Goal: Task Accomplishment & Management: Use online tool/utility

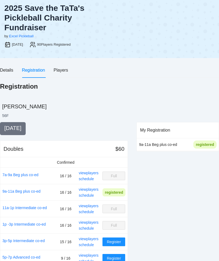
scroll to position [28, 0]
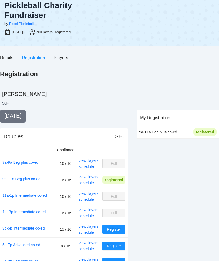
click at [88, 185] on link "schedule" at bounding box center [86, 183] width 15 height 4
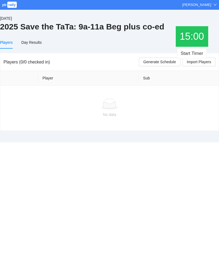
click at [209, 59] on span "Import Players" at bounding box center [199, 62] width 24 height 6
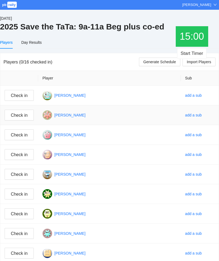
click at [19, 110] on button "Check in" at bounding box center [19, 115] width 29 height 11
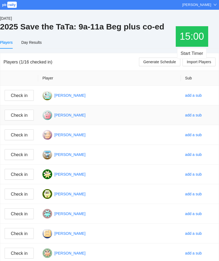
click at [14, 93] on span "Check in" at bounding box center [19, 95] width 17 height 7
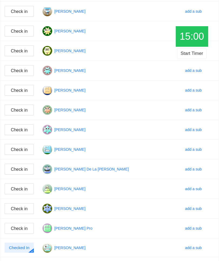
scroll to position [131, 0]
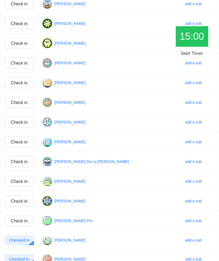
click at [21, 200] on span "Check in" at bounding box center [19, 201] width 17 height 7
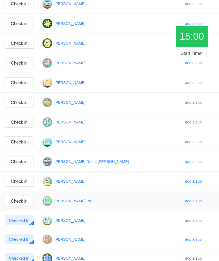
scroll to position [130, 0]
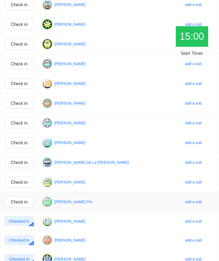
click at [17, 142] on span "Check in" at bounding box center [19, 143] width 17 height 7
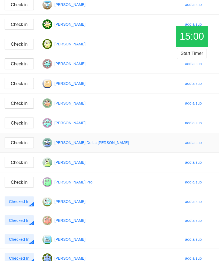
scroll to position [130, 0]
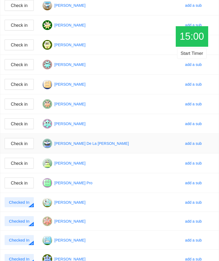
click at [20, 164] on span "Check in" at bounding box center [19, 163] width 17 height 7
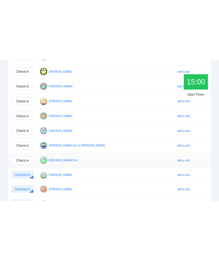
scroll to position [123, 0]
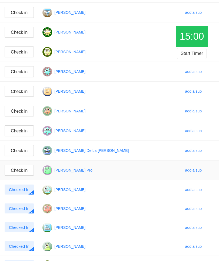
click at [15, 152] on span "Check in" at bounding box center [19, 150] width 17 height 7
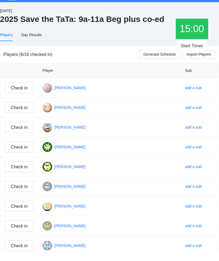
scroll to position [8, 0]
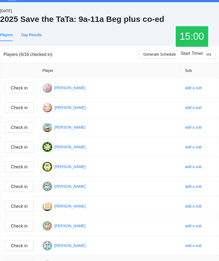
click at [38, 37] on div "Day Results" at bounding box center [31, 35] width 20 height 6
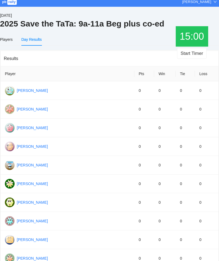
scroll to position [0, 0]
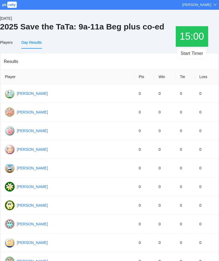
click at [9, 36] on div "Players" at bounding box center [6, 42] width 13 height 12
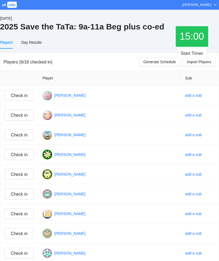
click at [9, 42] on div "Players" at bounding box center [6, 43] width 13 height 6
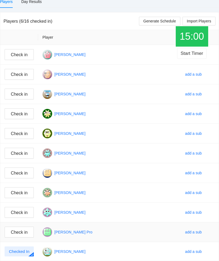
scroll to position [50, 0]
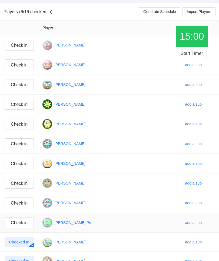
click at [19, 106] on span "Check in" at bounding box center [19, 104] width 17 height 7
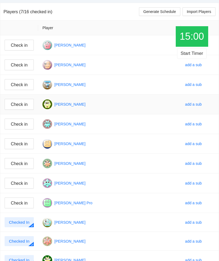
click at [17, 101] on span "Check in" at bounding box center [19, 104] width 17 height 7
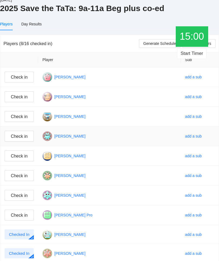
scroll to position [14, 0]
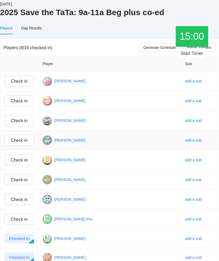
click at [185, 140] on link "add a sub" at bounding box center [193, 140] width 17 height 4
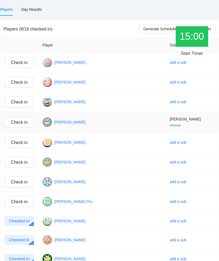
click at [18, 122] on span "Check in" at bounding box center [19, 122] width 17 height 7
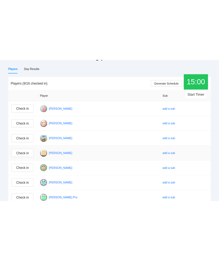
scroll to position [0, 0]
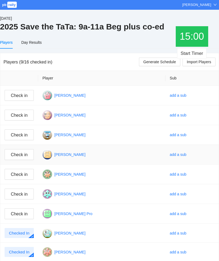
click at [22, 153] on span "Check in" at bounding box center [19, 155] width 17 height 7
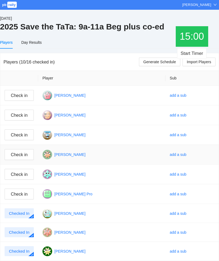
click at [179, 97] on link "add a sub" at bounding box center [178, 95] width 17 height 4
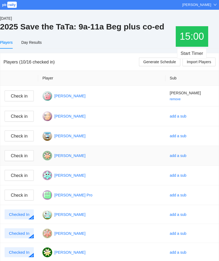
click at [179, 157] on link "add a sub" at bounding box center [178, 156] width 17 height 4
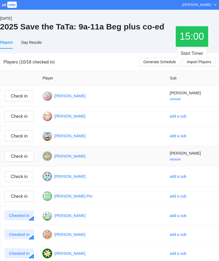
click at [17, 155] on span "Check in" at bounding box center [19, 156] width 17 height 7
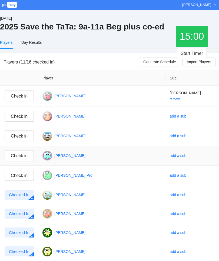
click at [18, 97] on span "Check in" at bounding box center [19, 96] width 17 height 7
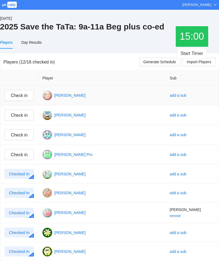
click at [21, 117] on span "Check in" at bounding box center [19, 115] width 17 height 7
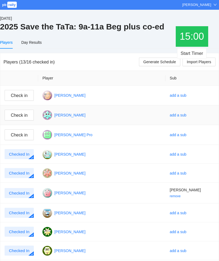
click at [15, 93] on span "Check in" at bounding box center [19, 95] width 17 height 7
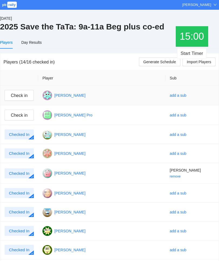
click at [174, 93] on link "add a sub" at bounding box center [178, 95] width 17 height 4
click at [23, 96] on span "Check in" at bounding box center [19, 95] width 17 height 7
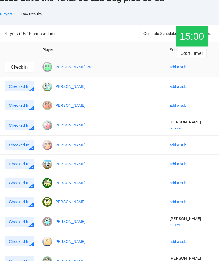
scroll to position [29, 0]
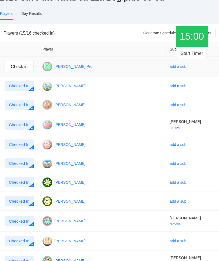
click at [180, 67] on link "add a sub" at bounding box center [178, 66] width 17 height 4
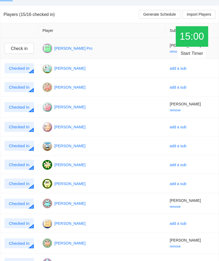
click at [25, 48] on span "Check in" at bounding box center [19, 48] width 17 height 7
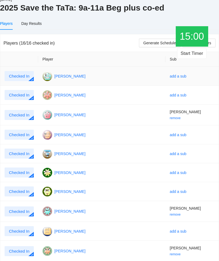
scroll to position [0, 0]
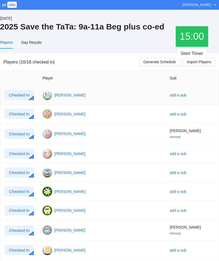
click at [164, 61] on span "Generate Schedule" at bounding box center [159, 62] width 33 height 6
click at [34, 45] on div "Schedule" at bounding box center [29, 43] width 16 height 6
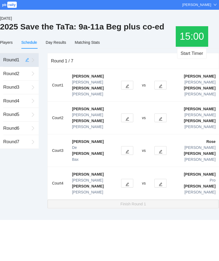
click at [117, 127] on td at bounding box center [127, 118] width 21 height 33
click at [8, 43] on div "Players" at bounding box center [6, 43] width 13 height 6
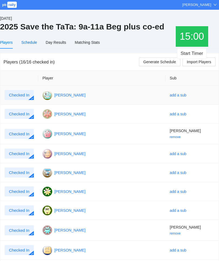
click at [32, 42] on div "Schedule" at bounding box center [29, 43] width 16 height 6
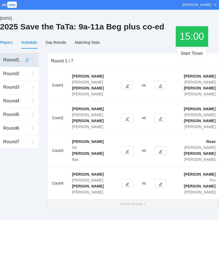
click at [7, 42] on div "Players" at bounding box center [6, 43] width 13 height 6
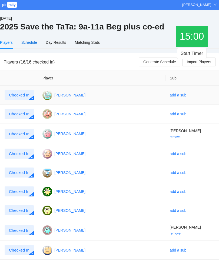
click at [30, 41] on div "Schedule" at bounding box center [29, 43] width 16 height 6
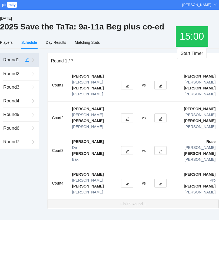
click at [195, 42] on div "15 : 00" at bounding box center [192, 36] width 32 height 21
click at [194, 42] on span "00" at bounding box center [198, 36] width 11 height 11
click at [196, 59] on div "Round 1 / 7" at bounding box center [133, 60] width 165 height 15
click at [197, 56] on button "Start Timer" at bounding box center [191, 53] width 29 height 11
click at [163, 183] on icon "edit" at bounding box center [161, 185] width 4 height 4
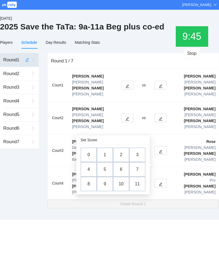
click at [88, 156] on td "0" at bounding box center [89, 155] width 16 height 15
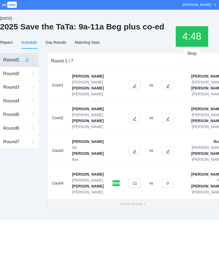
click at [166, 150] on icon "edit" at bounding box center [168, 152] width 4 height 4
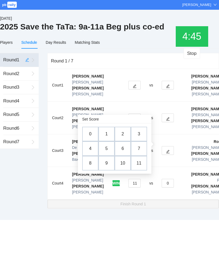
click at [137, 163] on td "11" at bounding box center [139, 163] width 16 height 15
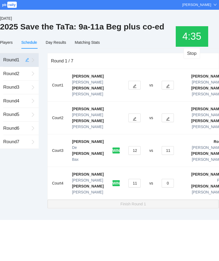
click at [129, 146] on button "12" at bounding box center [135, 150] width 12 height 9
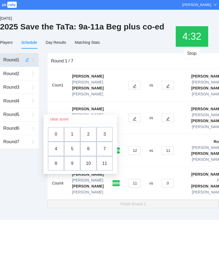
click at [58, 134] on td "0" at bounding box center [56, 134] width 16 height 15
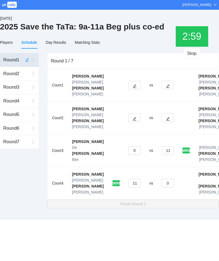
click at [166, 87] on icon "edit" at bounding box center [168, 86] width 4 height 4
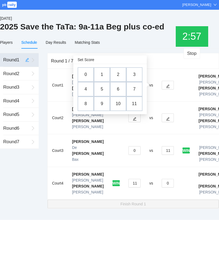
click at [136, 102] on td "11" at bounding box center [134, 104] width 16 height 15
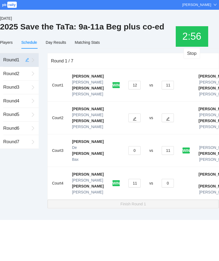
click at [129, 89] on button "12" at bounding box center [135, 85] width 12 height 9
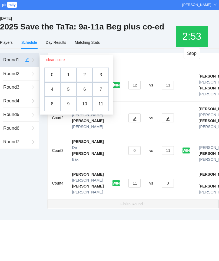
click at [53, 104] on td "8" at bounding box center [52, 104] width 16 height 15
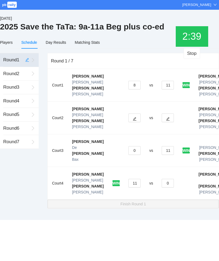
click at [129, 146] on button "0" at bounding box center [135, 150] width 12 height 9
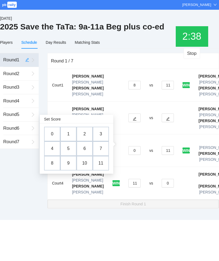
click at [129, 146] on button "0" at bounding box center [135, 150] width 12 height 9
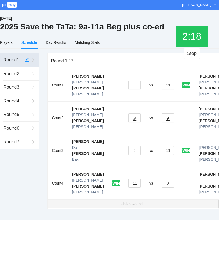
click at [129, 146] on button "0" at bounding box center [135, 150] width 12 height 9
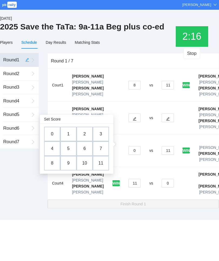
click at [48, 134] on td "0" at bounding box center [52, 134] width 16 height 15
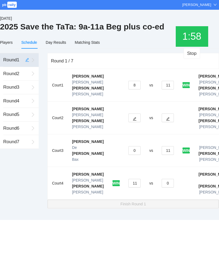
click at [166, 120] on icon "edit" at bounding box center [168, 119] width 4 height 4
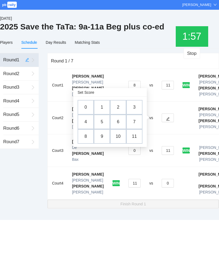
click at [136, 139] on td "11" at bounding box center [134, 136] width 16 height 15
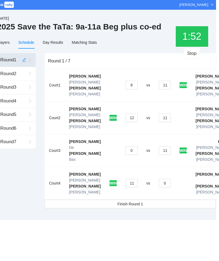
scroll to position [0, 4]
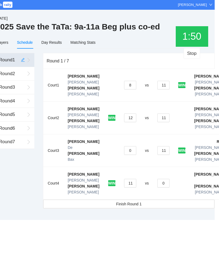
click at [124, 116] on button "12" at bounding box center [130, 118] width 12 height 9
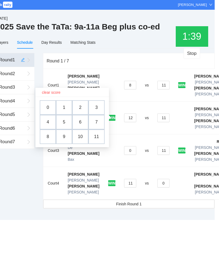
click at [97, 139] on td "11" at bounding box center [96, 137] width 16 height 15
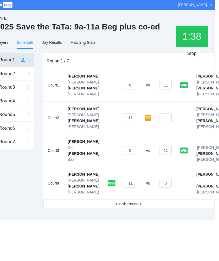
click at [160, 117] on button "11" at bounding box center [166, 118] width 12 height 9
click at [179, 109] on td at bounding box center [184, 118] width 16 height 33
click at [160, 121] on button "11" at bounding box center [166, 118] width 12 height 9
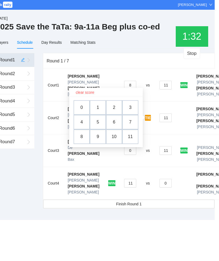
click at [86, 101] on td "0" at bounding box center [82, 107] width 16 height 15
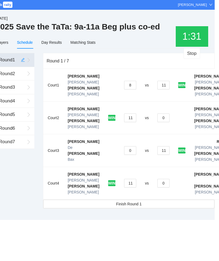
click at [124, 120] on button "11" at bounding box center [130, 118] width 12 height 9
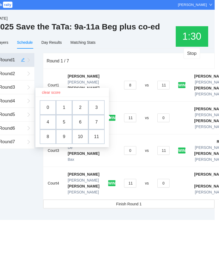
click at [49, 107] on td "0" at bounding box center [48, 107] width 16 height 15
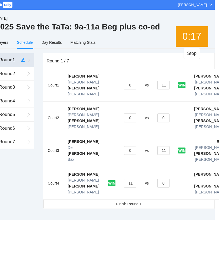
click at [124, 118] on button "0" at bounding box center [130, 118] width 12 height 9
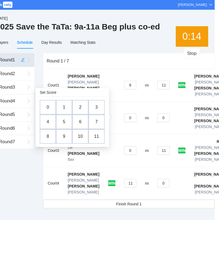
click at [157, 120] on button "0" at bounding box center [163, 118] width 12 height 9
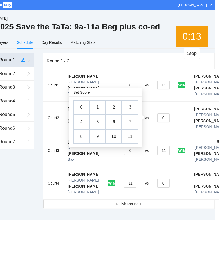
click at [113, 139] on td "10" at bounding box center [114, 136] width 16 height 15
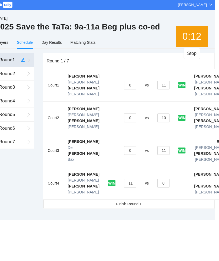
click at [124, 121] on button "0" at bounding box center [130, 118] width 12 height 9
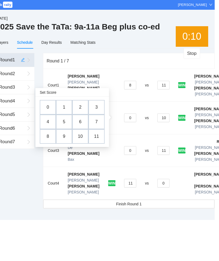
click at [94, 138] on td "11" at bounding box center [96, 136] width 16 height 15
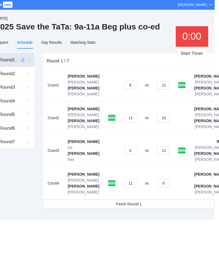
click at [137, 201] on span "Finish Round 1" at bounding box center [128, 204] width 25 height 6
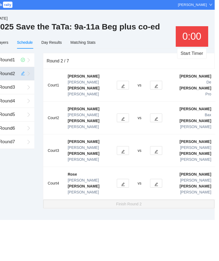
click at [189, 54] on button "Start Timer" at bounding box center [191, 53] width 29 height 11
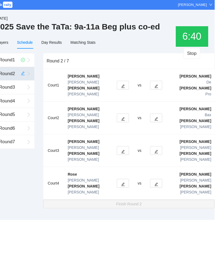
click at [155, 120] on icon "edit" at bounding box center [156, 119] width 4 height 4
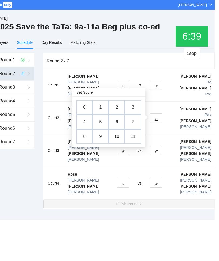
click at [135, 108] on td "3" at bounding box center [133, 107] width 16 height 15
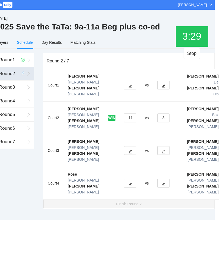
click at [129, 85] on icon "edit" at bounding box center [131, 86] width 4 height 4
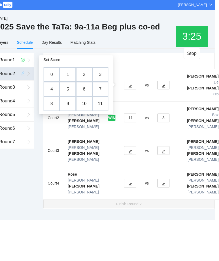
click at [162, 85] on icon "edit" at bounding box center [164, 86] width 4 height 4
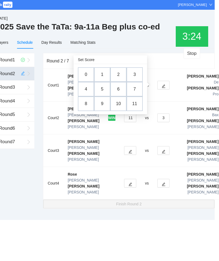
click at [132, 76] on td "3" at bounding box center [135, 74] width 16 height 15
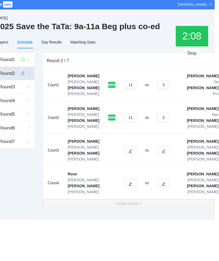
click at [161, 179] on button "button" at bounding box center [163, 183] width 12 height 9
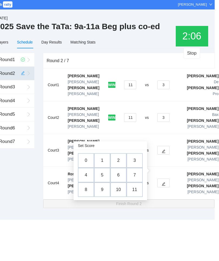
click at [86, 176] on td "4" at bounding box center [86, 175] width 16 height 15
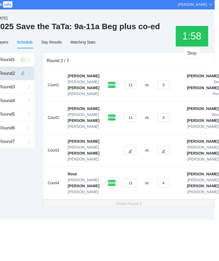
click at [160, 179] on button "4" at bounding box center [163, 183] width 12 height 9
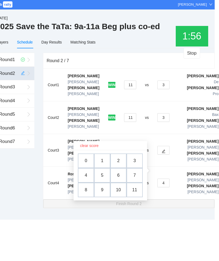
click at [101, 173] on td "5" at bounding box center [102, 176] width 16 height 15
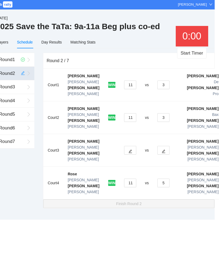
click at [129, 150] on icon "edit" at bounding box center [131, 152] width 4 height 4
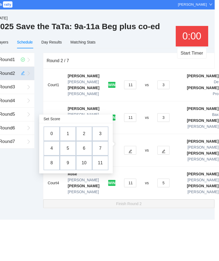
click at [70, 164] on td "9" at bounding box center [68, 163] width 16 height 15
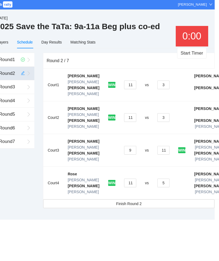
click at [157, 150] on button "11" at bounding box center [163, 150] width 12 height 9
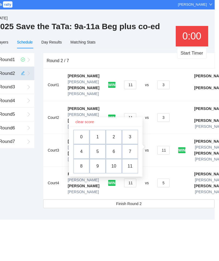
click at [84, 167] on td "8" at bounding box center [81, 166] width 16 height 15
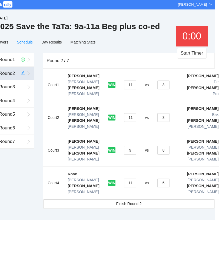
click at [135, 201] on span "Finish Round 2" at bounding box center [128, 204] width 25 height 6
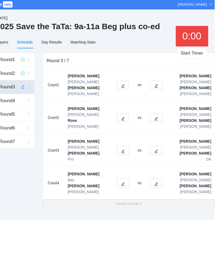
click at [193, 55] on button "Start Timer" at bounding box center [191, 53] width 29 height 11
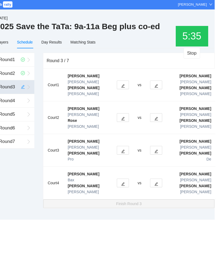
click at [156, 117] on icon "edit" at bounding box center [156, 119] width 4 height 4
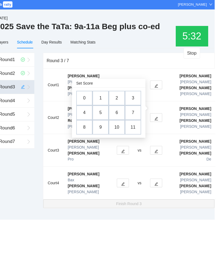
click at [132, 97] on td "3" at bounding box center [133, 98] width 16 height 15
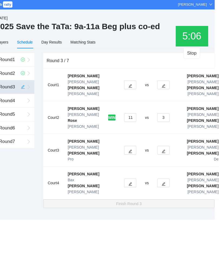
click at [183, 167] on td "Alex Rios Carrie Scott" at bounding box center [203, 183] width 40 height 33
click at [162, 183] on icon "edit" at bounding box center [164, 185] width 4 height 4
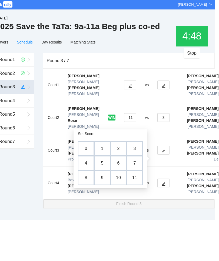
click at [121, 149] on td "2" at bounding box center [118, 149] width 16 height 15
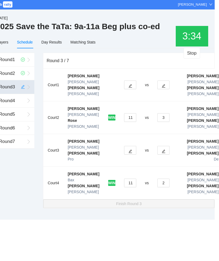
click at [124, 81] on button "button" at bounding box center [130, 85] width 12 height 9
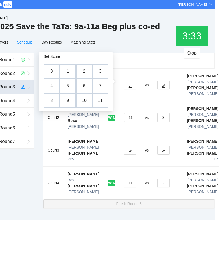
click at [86, 87] on td "6" at bounding box center [84, 86] width 16 height 15
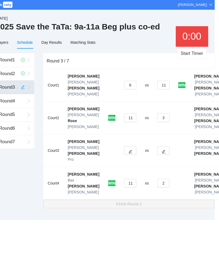
click at [124, 146] on button "button" at bounding box center [130, 150] width 12 height 9
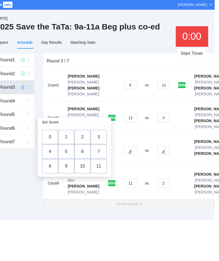
click at [48, 167] on td "8" at bounding box center [50, 166] width 16 height 15
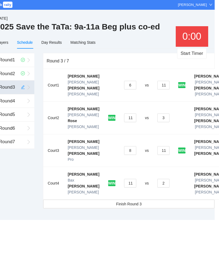
click at [137, 201] on span "Finish Round 3" at bounding box center [128, 204] width 25 height 6
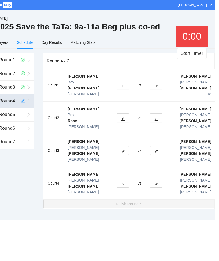
click at [192, 54] on button "Start Timer" at bounding box center [191, 53] width 29 height 11
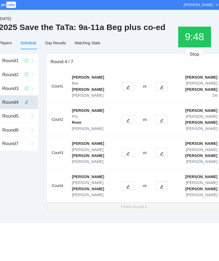
scroll to position [0, 0]
click at [162, 81] on button "button" at bounding box center [160, 85] width 12 height 9
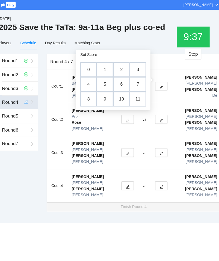
click at [135, 99] on td "11" at bounding box center [137, 98] width 16 height 15
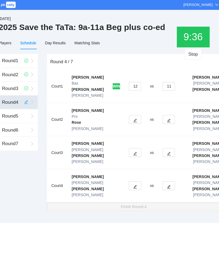
click at [129, 81] on button "12" at bounding box center [135, 85] width 12 height 9
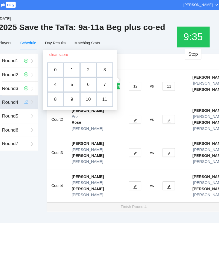
click at [54, 68] on td "0" at bounding box center [56, 69] width 16 height 15
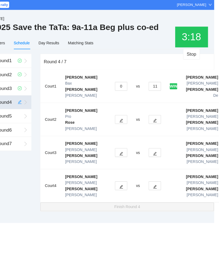
scroll to position [0, 4]
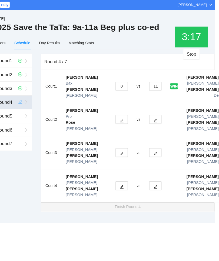
click at [198, 6] on div "[PERSON_NAME]" at bounding box center [192, 4] width 29 height 5
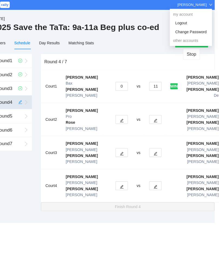
scroll to position [0, 0]
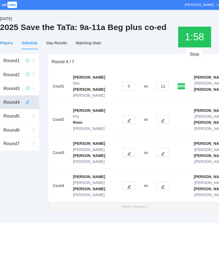
click at [8, 42] on div "Players" at bounding box center [6, 43] width 13 height 6
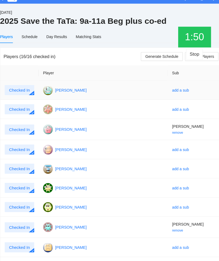
scroll to position [6, 0]
click at [32, 38] on div "Schedule" at bounding box center [29, 37] width 16 height 6
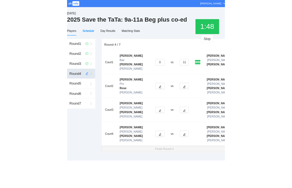
scroll to position [0, 0]
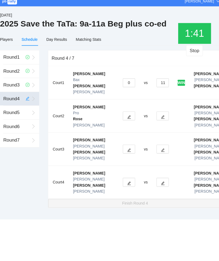
click at [157, 114] on button "button" at bounding box center [160, 118] width 12 height 9
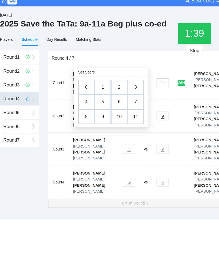
click at [104, 98] on td "5" at bounding box center [101, 104] width 16 height 15
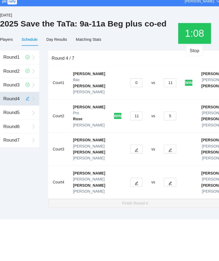
click at [162, 146] on button "button" at bounding box center [168, 150] width 12 height 9
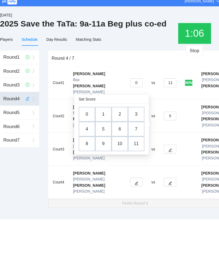
click at [119, 129] on td "6" at bounding box center [118, 131] width 16 height 15
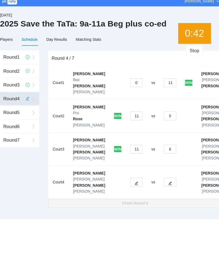
click at [166, 183] on icon "edit" at bounding box center [168, 185] width 4 height 4
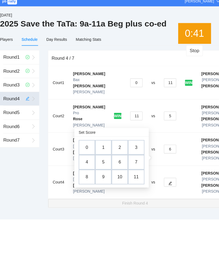
click at [83, 177] on td "8" at bounding box center [86, 178] width 16 height 15
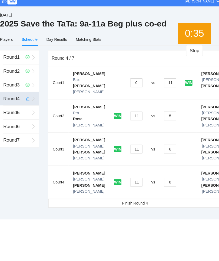
click at [140, 201] on span "Finish Round 4" at bounding box center [133, 204] width 25 height 6
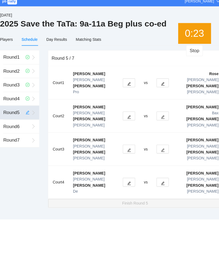
click at [190, 54] on button "Stop" at bounding box center [192, 53] width 17 height 11
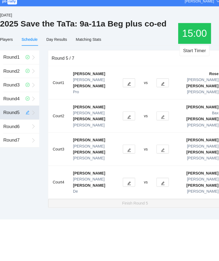
click at [192, 48] on button "Start Timer" at bounding box center [191, 53] width 29 height 11
click at [161, 183] on icon "edit" at bounding box center [161, 185] width 4 height 4
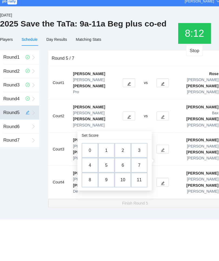
click at [140, 152] on td "3" at bounding box center [137, 152] width 16 height 15
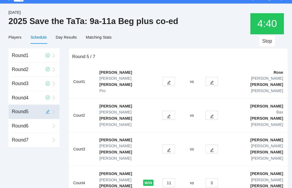
click at [164, 84] on icon "edit" at bounding box center [166, 86] width 4 height 4
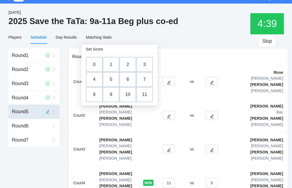
click at [143, 62] on td "3" at bounding box center [142, 68] width 16 height 15
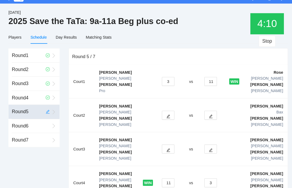
click at [205, 117] on icon "edit" at bounding box center [207, 119] width 4 height 4
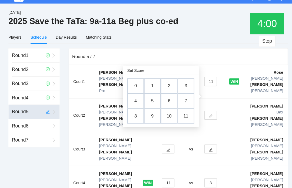
click at [178, 82] on td "3" at bounding box center [183, 89] width 16 height 15
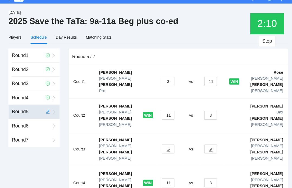
click at [159, 146] on button "button" at bounding box center [165, 150] width 12 height 9
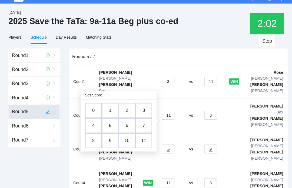
click at [93, 136] on td "8" at bounding box center [93, 142] width 16 height 15
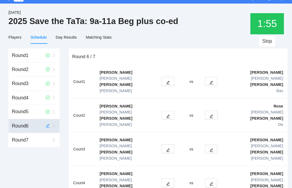
click at [219, 42] on button "Stop" at bounding box center [261, 46] width 17 height 11
click at [219, 41] on button "Start Timer" at bounding box center [260, 46] width 29 height 11
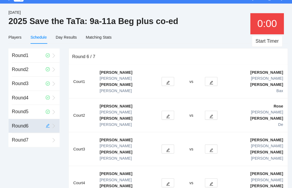
click at [206, 146] on button "button" at bounding box center [207, 150] width 12 height 9
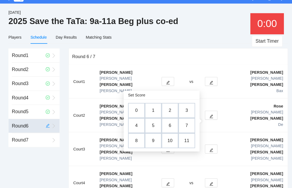
click at [167, 122] on td "6" at bounding box center [167, 128] width 16 height 15
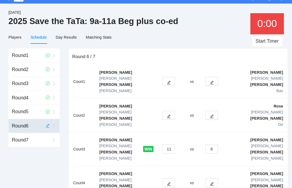
click at [163, 146] on button "11" at bounding box center [166, 150] width 12 height 9
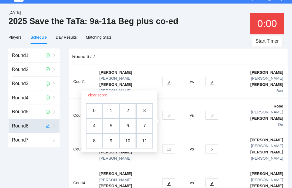
click at [93, 136] on td "8" at bounding box center [94, 143] width 16 height 15
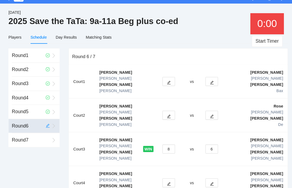
click at [164, 84] on icon "edit" at bounding box center [166, 86] width 4 height 4
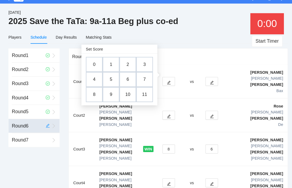
click at [107, 92] on td "9" at bounding box center [110, 98] width 16 height 15
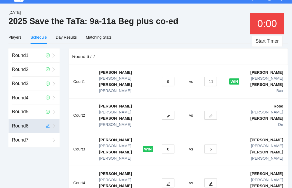
click at [206, 81] on button "11" at bounding box center [206, 85] width 12 height 9
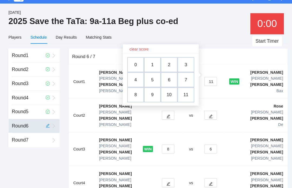
click at [150, 78] on td "5" at bounding box center [150, 83] width 16 height 15
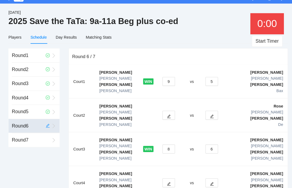
click at [160, 114] on button "button" at bounding box center [166, 118] width 12 height 9
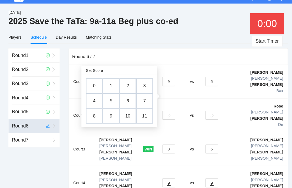
click at [108, 113] on td "9" at bounding box center [110, 118] width 16 height 15
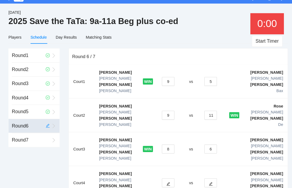
click at [205, 114] on button "11" at bounding box center [206, 118] width 12 height 9
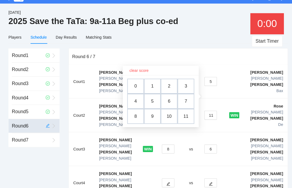
click at [168, 97] on td "6" at bounding box center [166, 104] width 16 height 15
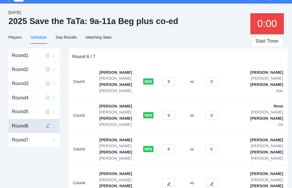
click at [206, 182] on span "edit" at bounding box center [208, 184] width 4 height 4
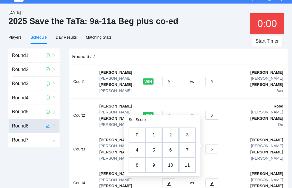
click at [134, 159] on td "8" at bounding box center [135, 166] width 16 height 15
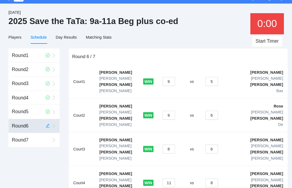
click at [164, 179] on button "11" at bounding box center [166, 183] width 12 height 9
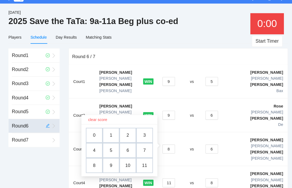
click at [143, 131] on td "3" at bounding box center [142, 137] width 16 height 15
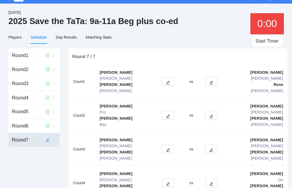
click at [219, 41] on button "Start Timer" at bounding box center [260, 46] width 29 height 11
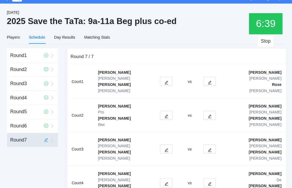
click at [159, 81] on button "button" at bounding box center [165, 85] width 12 height 9
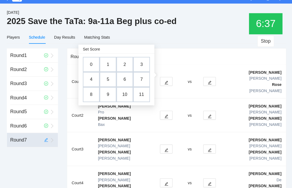
click at [103, 62] on td "1" at bounding box center [109, 68] width 16 height 15
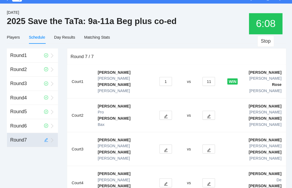
click at [163, 150] on icon "edit" at bounding box center [165, 152] width 4 height 4
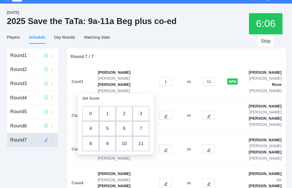
click at [119, 109] on td "2" at bounding box center [124, 116] width 16 height 15
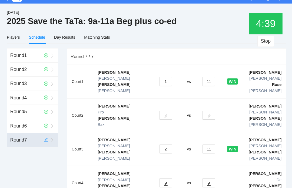
click at [159, 114] on button "button" at bounding box center [165, 118] width 12 height 9
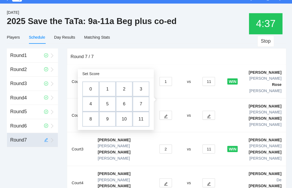
click at [102, 103] on td "5" at bounding box center [108, 107] width 16 height 15
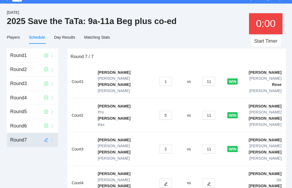
click at [200, 179] on button "button" at bounding box center [206, 183] width 12 height 9
click at [163, 183] on icon "edit" at bounding box center [165, 185] width 4 height 4
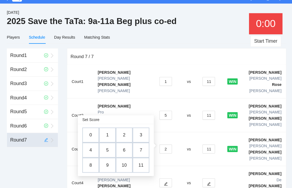
click at [139, 144] on td "7" at bounding box center [141, 151] width 16 height 15
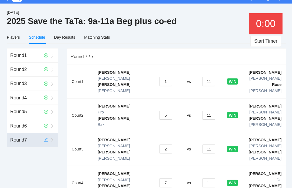
click at [205, 179] on button "11" at bounding box center [206, 183] width 12 height 9
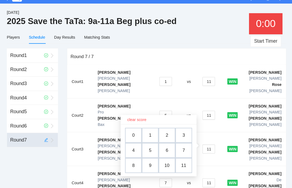
click at [162, 160] on td "10" at bounding box center [166, 166] width 16 height 15
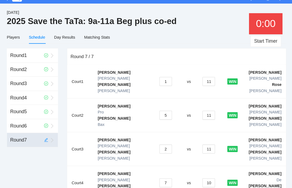
click at [66, 40] on div "Day Results" at bounding box center [67, 43] width 20 height 6
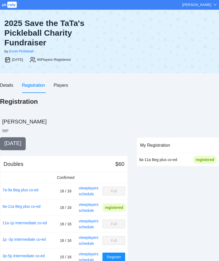
scroll to position [29, 0]
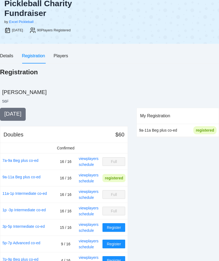
click at [25, 196] on link "11a-1p Intermediate co-ed" at bounding box center [24, 194] width 44 height 6
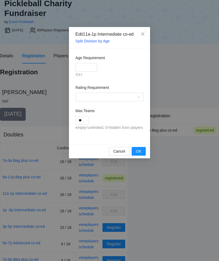
click at [184, 193] on div "Edit 11a-1p Intermediate co-ed Split Division by Age Age Requirement XX+ Rating…" at bounding box center [109, 130] width 219 height 261
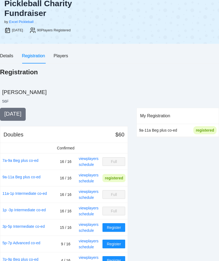
click at [86, 183] on link "schedule" at bounding box center [86, 181] width 15 height 4
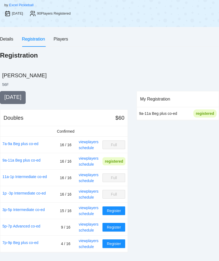
click at [87, 182] on link "schedule" at bounding box center [86, 181] width 15 height 4
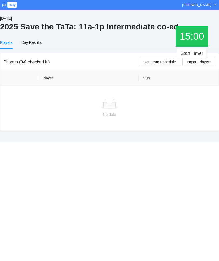
click at [201, 61] on span "Import Players" at bounding box center [199, 62] width 24 height 6
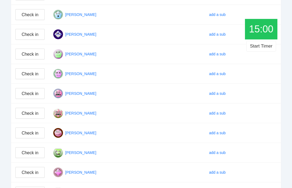
scroll to position [206, 0]
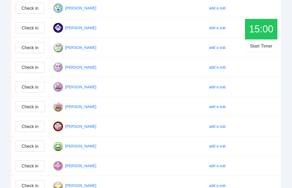
click at [26, 166] on span "Check in" at bounding box center [30, 166] width 17 height 7
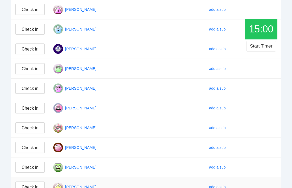
scroll to position [205, 0]
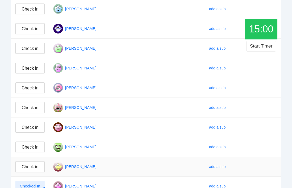
click at [29, 165] on span "Check in" at bounding box center [30, 167] width 17 height 7
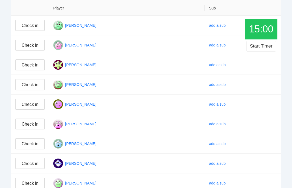
scroll to position [69, 0]
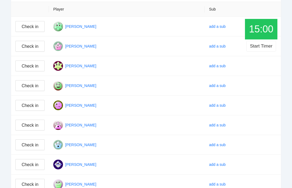
click at [28, 84] on span "Check in" at bounding box center [30, 86] width 17 height 7
click at [36, 85] on span "Check in" at bounding box center [30, 86] width 17 height 7
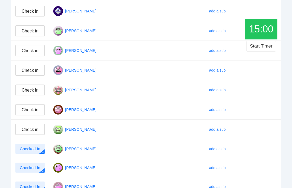
scroll to position [203, 0]
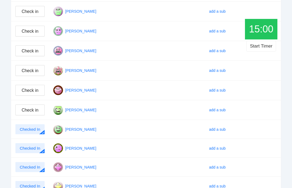
click at [39, 150] on div "Checked In" at bounding box center [29, 148] width 29 height 10
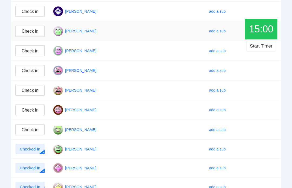
click at [163, 37] on td "Paul Toalepai" at bounding box center [127, 31] width 156 height 20
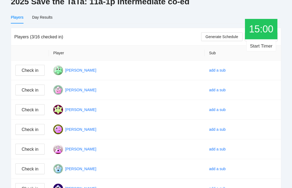
scroll to position [28, 0]
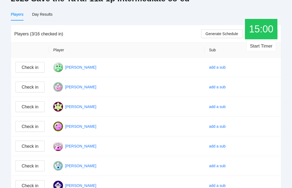
click at [25, 108] on span "Check in" at bounding box center [30, 107] width 17 height 7
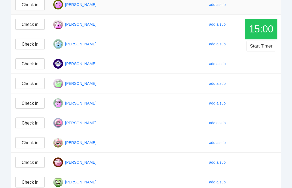
click at [23, 104] on span "Check in" at bounding box center [30, 103] width 17 height 7
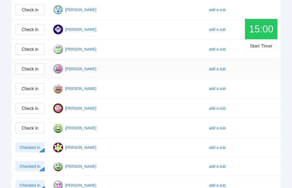
scroll to position [165, 0]
click at [29, 111] on span "Check in" at bounding box center [30, 108] width 17 height 7
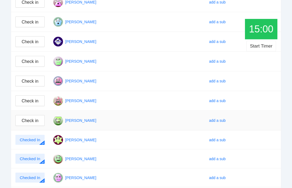
scroll to position [152, 0]
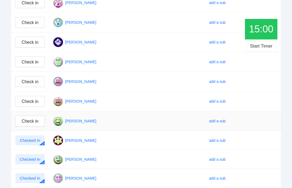
click at [30, 81] on span "Check in" at bounding box center [30, 81] width 17 height 7
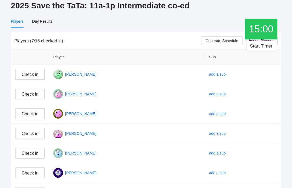
scroll to position [0, 0]
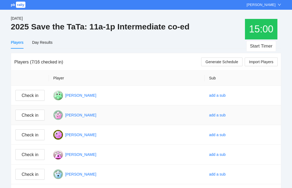
click at [29, 115] on span "Check in" at bounding box center [30, 115] width 17 height 7
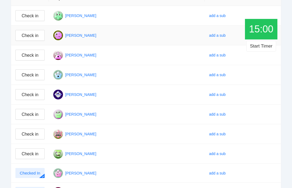
scroll to position [82, 0]
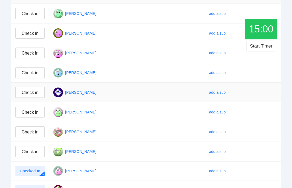
click at [25, 94] on span "Check in" at bounding box center [30, 93] width 17 height 7
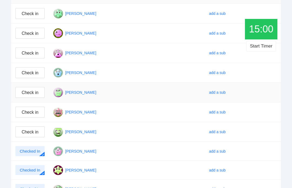
click at [23, 129] on span "Check in" at bounding box center [30, 132] width 17 height 7
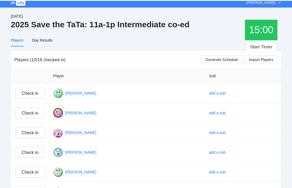
scroll to position [0, 0]
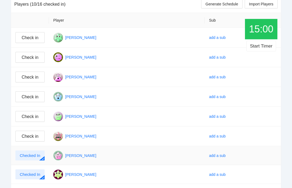
click at [33, 138] on span "Check in" at bounding box center [30, 136] width 17 height 7
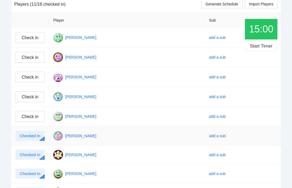
click at [32, 75] on span "Check in" at bounding box center [30, 77] width 17 height 7
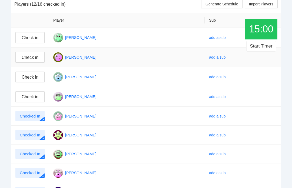
click at [31, 52] on button "Check in" at bounding box center [29, 57] width 29 height 11
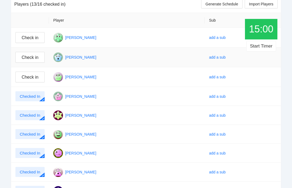
click at [34, 35] on span "Check in" at bounding box center [30, 37] width 17 height 7
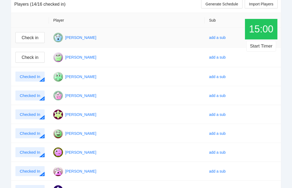
click at [30, 55] on span "Check in" at bounding box center [30, 57] width 17 height 7
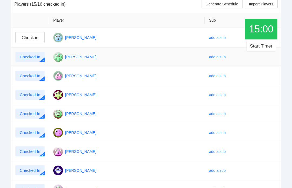
click at [30, 40] on span "Check in" at bounding box center [30, 37] width 17 height 7
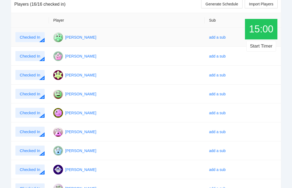
click at [219, 3] on span "Generate Schedule" at bounding box center [222, 4] width 33 height 6
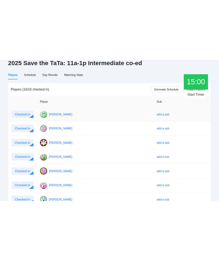
scroll to position [0, 0]
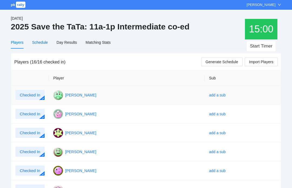
click at [36, 45] on div "Schedule" at bounding box center [40, 43] width 16 height 6
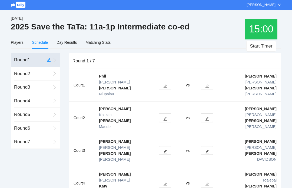
click at [219, 45] on button "Start Timer" at bounding box center [260, 46] width 29 height 11
click at [1, 183] on body "pb rally Carrie Scott Sep 27 / 2025 Save the TaTa: 11a-1p Intermediate co-ed 7 …" at bounding box center [146, 94] width 292 height 188
click at [219, 134] on td at bounding box center [230, 150] width 18 height 33
click at [209, 179] on button "button" at bounding box center [207, 183] width 12 height 9
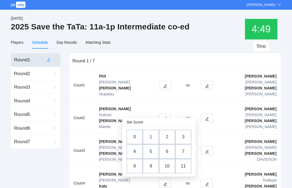
click at [219, 167] on td at bounding box center [230, 183] width 18 height 33
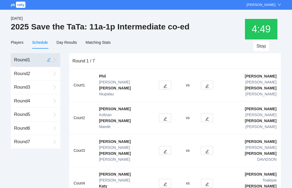
click at [168, 179] on button "button" at bounding box center [165, 183] width 12 height 9
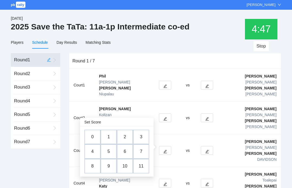
click at [122, 137] on td "2" at bounding box center [125, 137] width 16 height 15
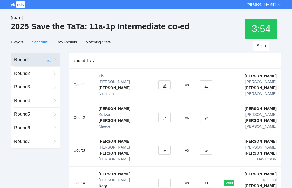
click at [162, 81] on button "button" at bounding box center [165, 85] width 12 height 9
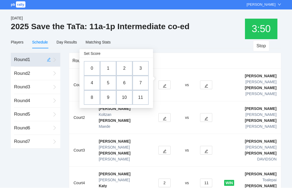
click at [124, 83] on td "6" at bounding box center [124, 83] width 16 height 15
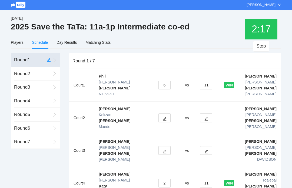
click at [38, 73] on div "Round 2" at bounding box center [32, 74] width 37 height 14
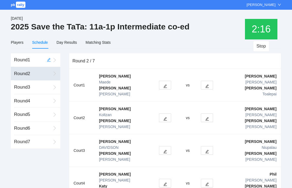
click at [19, 58] on div "Round 1" at bounding box center [28, 60] width 29 height 14
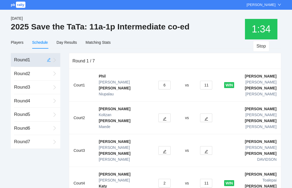
click at [206, 146] on button "button" at bounding box center [206, 150] width 12 height 9
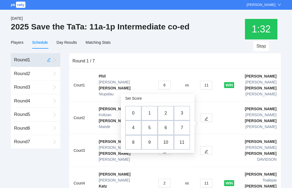
click at [135, 144] on td "8" at bounding box center [133, 142] width 16 height 15
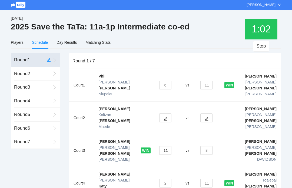
click at [168, 114] on button "button" at bounding box center [165, 118] width 12 height 9
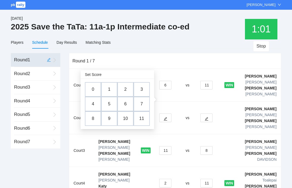
click at [92, 121] on td "8" at bounding box center [93, 118] width 16 height 15
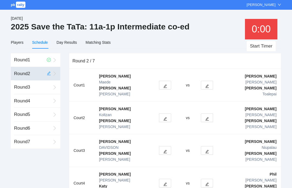
click at [219, 28] on span "00" at bounding box center [265, 29] width 11 height 11
click at [219, 45] on button "Start Timer" at bounding box center [260, 46] width 29 height 11
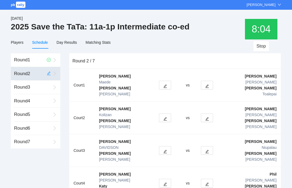
click at [166, 84] on icon "edit" at bounding box center [165, 86] width 4 height 4
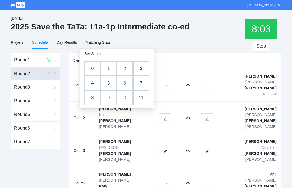
click at [109, 70] on td "1" at bounding box center [109, 68] width 16 height 15
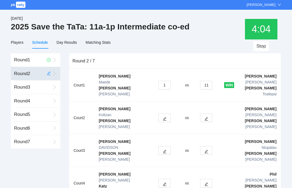
click at [203, 114] on button "button" at bounding box center [206, 118] width 12 height 9
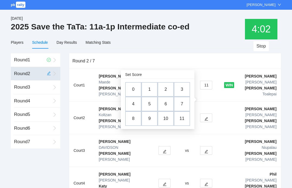
click at [148, 104] on td "5" at bounding box center [150, 104] width 16 height 15
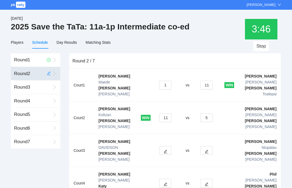
click at [209, 179] on button "button" at bounding box center [206, 183] width 12 height 9
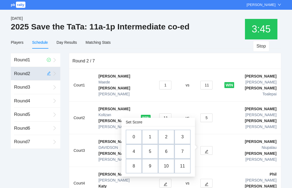
click at [149, 137] on td "1" at bounding box center [150, 137] width 16 height 15
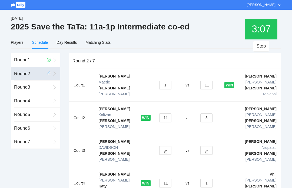
click at [202, 179] on button "1" at bounding box center [206, 183] width 12 height 9
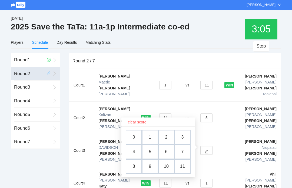
click at [151, 167] on td "9" at bounding box center [150, 166] width 16 height 15
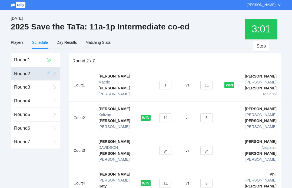
click at [205, 179] on button "9" at bounding box center [206, 183] width 12 height 9
click at [162, 179] on button "11" at bounding box center [165, 183] width 12 height 9
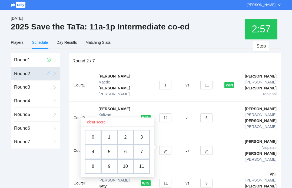
click at [106, 167] on td "9" at bounding box center [109, 166] width 16 height 15
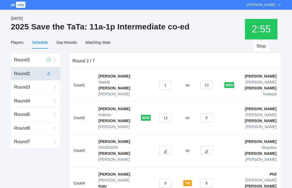
click at [211, 179] on button "9" at bounding box center [206, 183] width 12 height 9
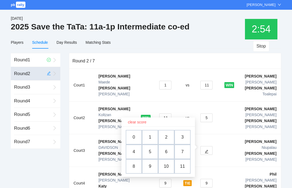
click at [179, 168] on td "11" at bounding box center [183, 166] width 16 height 15
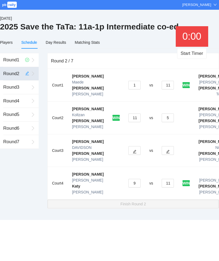
click at [25, 88] on div "Round 3" at bounding box center [16, 88] width 26 height 14
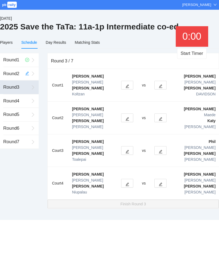
click at [19, 76] on div "Round 2" at bounding box center [12, 74] width 19 height 14
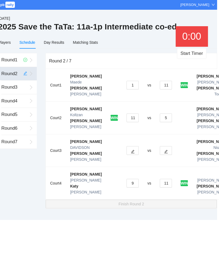
scroll to position [0, 3]
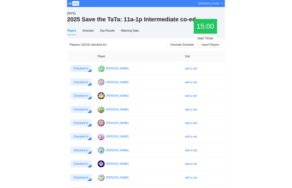
scroll to position [0, 4]
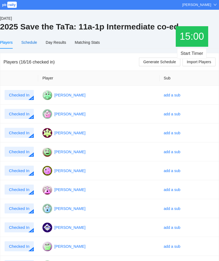
click at [29, 43] on div "Schedule" at bounding box center [29, 43] width 16 height 6
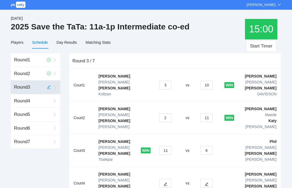
click at [205, 179] on button "button" at bounding box center [206, 183] width 12 height 9
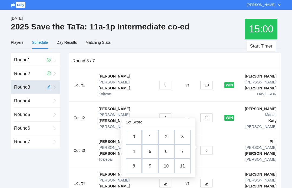
click at [152, 166] on td "9" at bounding box center [150, 166] width 16 height 15
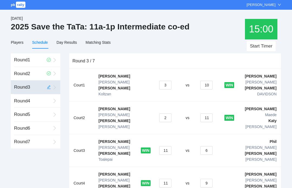
click at [164, 179] on button "11" at bounding box center [165, 183] width 12 height 9
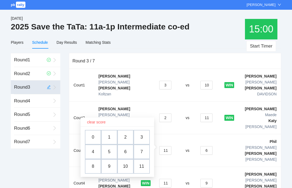
click at [123, 167] on td "10" at bounding box center [125, 166] width 16 height 15
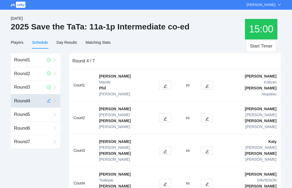
click at [219, 47] on button "Start Timer" at bounding box center [260, 46] width 29 height 11
click at [207, 150] on icon "edit" at bounding box center [207, 152] width 4 height 4
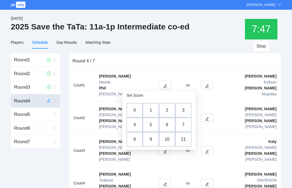
click at [219, 134] on td at bounding box center [230, 150] width 18 height 33
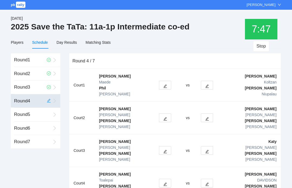
click at [167, 150] on icon "edit" at bounding box center [165, 152] width 4 height 4
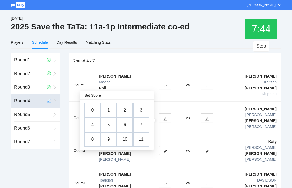
click at [126, 113] on td "2" at bounding box center [125, 110] width 16 height 15
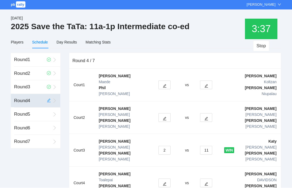
click at [206, 117] on icon "edit" at bounding box center [207, 119] width 4 height 4
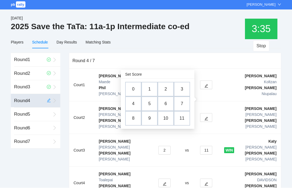
click at [132, 107] on td "4" at bounding box center [133, 104] width 16 height 15
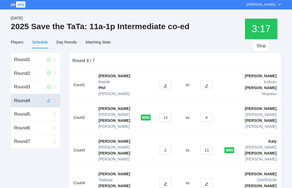
click at [160, 81] on button "button" at bounding box center [165, 85] width 12 height 9
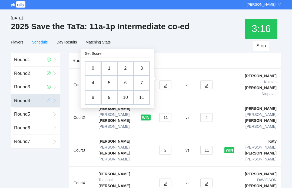
click at [130, 86] on td "6" at bounding box center [125, 83] width 16 height 15
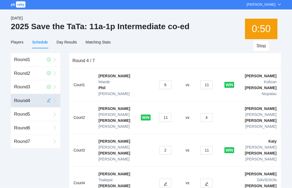
click at [165, 183] on icon "edit" at bounding box center [166, 185] width 4 height 4
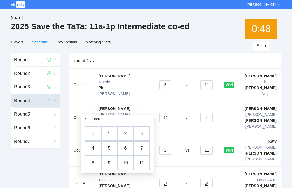
click at [110, 164] on td "9" at bounding box center [109, 163] width 16 height 15
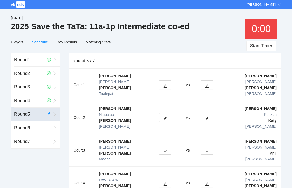
click at [219, 48] on button "Start Timer" at bounding box center [260, 46] width 29 height 11
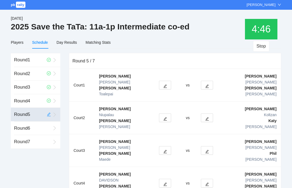
click at [206, 179] on button "button" at bounding box center [207, 183] width 12 height 9
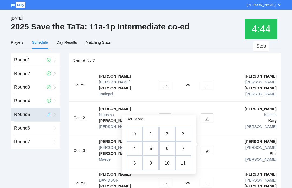
click at [132, 151] on td "4" at bounding box center [135, 149] width 16 height 15
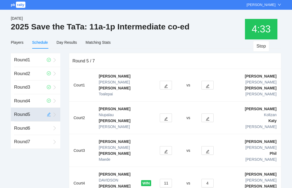
click at [208, 179] on button "4" at bounding box center [208, 183] width 12 height 9
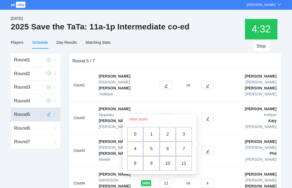
click at [219, 167] on td "Jennifer Fromhart Jerry Morris" at bounding box center [260, 183] width 42 height 33
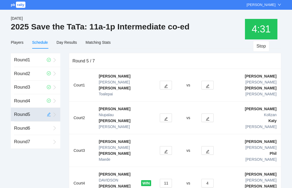
click at [167, 179] on button "11" at bounding box center [166, 183] width 12 height 9
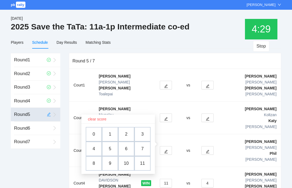
click at [126, 149] on td "6" at bounding box center [126, 149] width 16 height 15
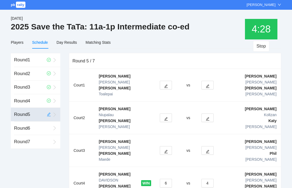
click at [209, 179] on button "4" at bounding box center [208, 183] width 12 height 9
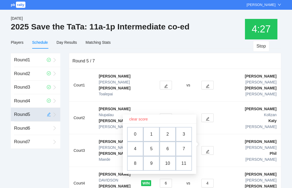
click at [184, 166] on td "11" at bounding box center [184, 163] width 16 height 15
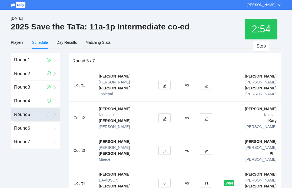
click at [164, 150] on icon "edit" at bounding box center [165, 152] width 4 height 4
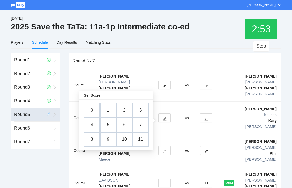
click at [108, 126] on td "5" at bounding box center [108, 125] width 16 height 15
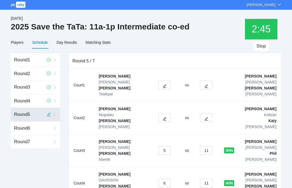
click at [162, 114] on button "button" at bounding box center [165, 118] width 12 height 9
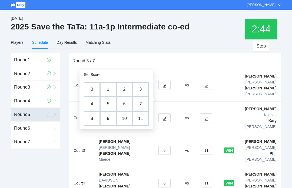
click at [142, 103] on td "7" at bounding box center [141, 104] width 16 height 15
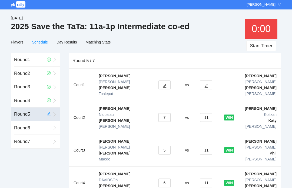
click at [205, 82] on button "button" at bounding box center [206, 85] width 12 height 9
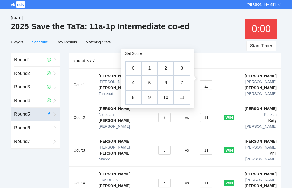
click at [165, 85] on td "6" at bounding box center [166, 83] width 16 height 15
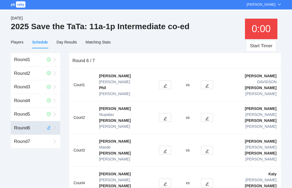
click at [219, 43] on button "Start Timer" at bounding box center [260, 46] width 29 height 11
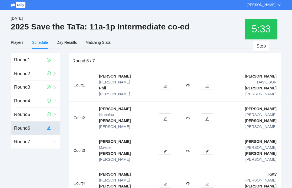
click at [206, 183] on icon "edit" at bounding box center [207, 185] width 4 height 4
click at [219, 167] on td "Katy Viau Paul Toalepai" at bounding box center [260, 183] width 42 height 33
click at [161, 179] on button "button" at bounding box center [165, 183] width 12 height 9
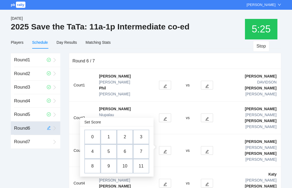
click at [111, 152] on td "5" at bounding box center [109, 151] width 16 height 15
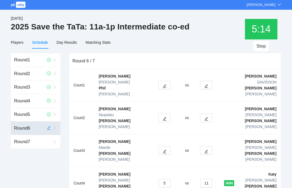
click at [205, 84] on icon "edit" at bounding box center [207, 86] width 4 height 4
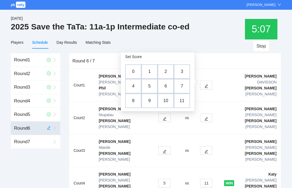
click at [134, 73] on td "0" at bounding box center [133, 71] width 16 height 15
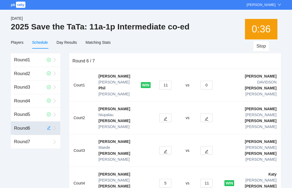
click at [209, 114] on button "button" at bounding box center [206, 118] width 12 height 9
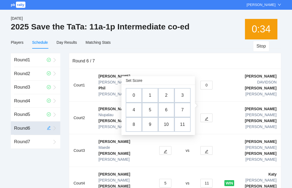
click at [138, 124] on td "8" at bounding box center [134, 124] width 16 height 15
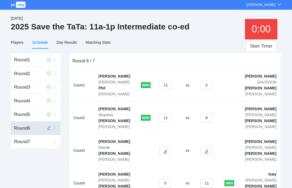
click at [162, 146] on button "button" at bounding box center [165, 150] width 12 height 9
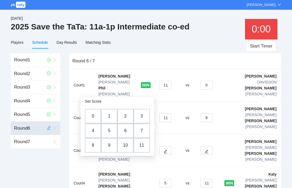
click at [128, 146] on td "10" at bounding box center [125, 145] width 16 height 15
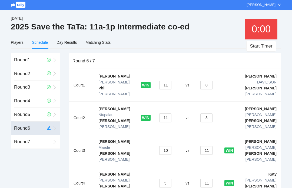
click at [206, 179] on button "11" at bounding box center [206, 183] width 12 height 9
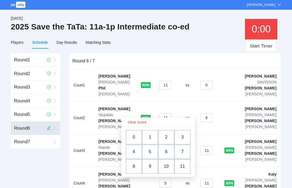
click at [183, 152] on td "7" at bounding box center [183, 152] width 16 height 15
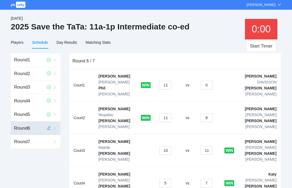
click at [207, 179] on button "7" at bounding box center [206, 183] width 12 height 9
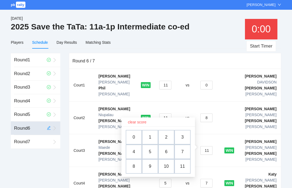
click at [184, 166] on td "11" at bounding box center [183, 166] width 16 height 15
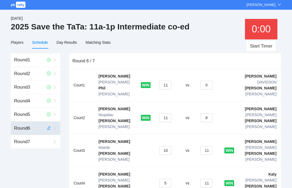
click at [208, 146] on button "11" at bounding box center [206, 150] width 12 height 9
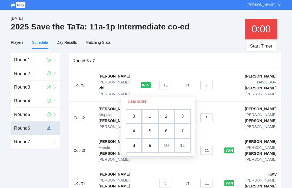
click at [184, 131] on td "7" at bounding box center [183, 131] width 16 height 15
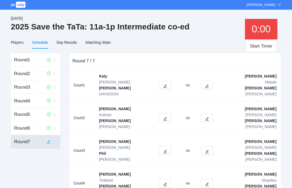
click at [219, 51] on button "Start Timer" at bounding box center [260, 46] width 29 height 11
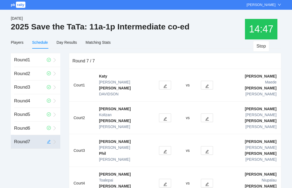
click at [219, 1] on div "pb rally Carrie Scott" at bounding box center [146, 5] width 292 height 10
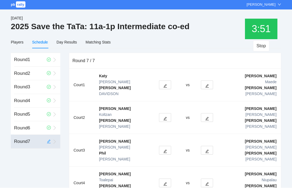
click at [207, 84] on icon "edit" at bounding box center [207, 86] width 4 height 4
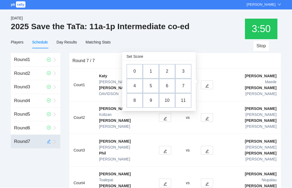
click at [152, 85] on td "5" at bounding box center [151, 86] width 16 height 15
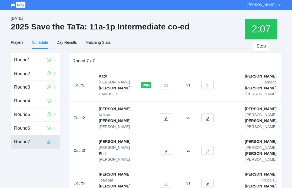
click at [210, 114] on button "button" at bounding box center [208, 118] width 12 height 9
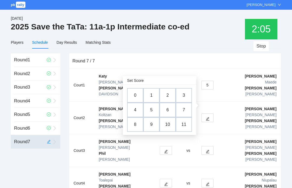
click at [173, 110] on td "6" at bounding box center [168, 110] width 16 height 15
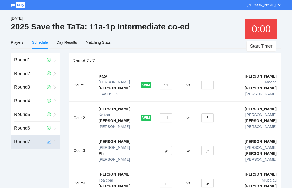
click at [167, 150] on icon "edit" at bounding box center [166, 152] width 4 height 4
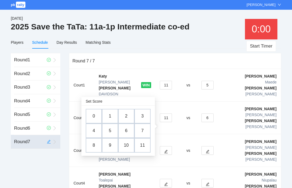
click at [128, 147] on td "10" at bounding box center [126, 145] width 16 height 15
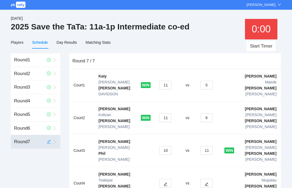
click at [209, 179] on button "button" at bounding box center [206, 183] width 12 height 9
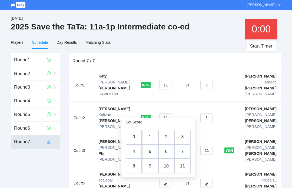
click at [185, 153] on td "7" at bounding box center [183, 151] width 16 height 15
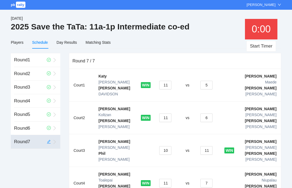
click at [208, 179] on button "7" at bounding box center [206, 183] width 12 height 9
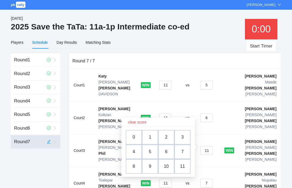
click at [150, 168] on td "9" at bounding box center [150, 166] width 16 height 15
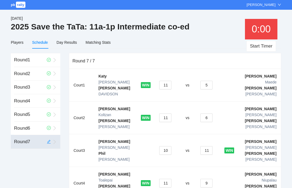
click at [68, 38] on div "Day Results" at bounding box center [67, 42] width 20 height 12
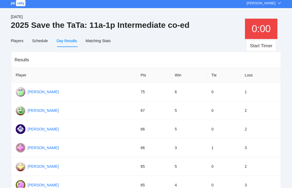
scroll to position [0, 0]
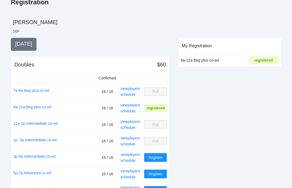
scroll to position [91, 0]
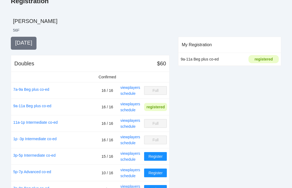
click at [133, 138] on link "view players" at bounding box center [130, 137] width 20 height 4
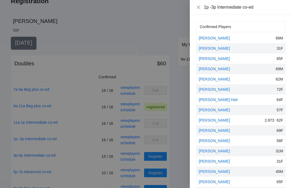
click at [172, 113] on div at bounding box center [146, 94] width 292 height 188
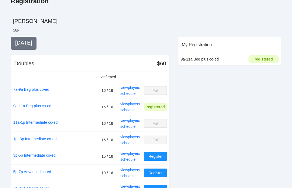
click at [128, 142] on link "schedule" at bounding box center [127, 143] width 15 height 4
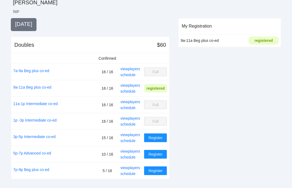
scroll to position [110, 0]
click at [132, 141] on link "schedule" at bounding box center [127, 141] width 15 height 4
click at [127, 139] on link "schedule" at bounding box center [127, 141] width 15 height 4
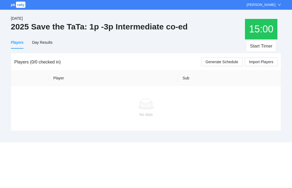
click at [61, 76] on th "Player" at bounding box center [113, 78] width 129 height 15
click at [53, 75] on th "Player" at bounding box center [113, 78] width 129 height 15
click at [267, 63] on span "Import Players" at bounding box center [261, 62] width 24 height 6
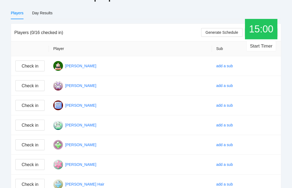
scroll to position [29, 0]
click at [33, 125] on span "Check in" at bounding box center [30, 125] width 17 height 7
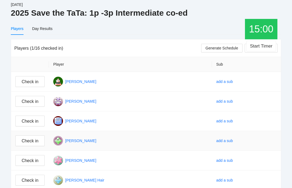
scroll to position [13, 0]
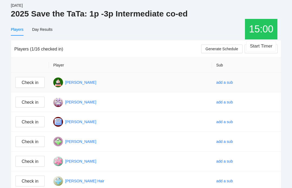
click at [33, 84] on span "Check in" at bounding box center [30, 82] width 17 height 7
click at [264, 46] on button "Start Timer" at bounding box center [260, 46] width 29 height 11
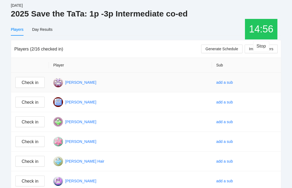
click at [262, 48] on button "Stop" at bounding box center [261, 46] width 17 height 11
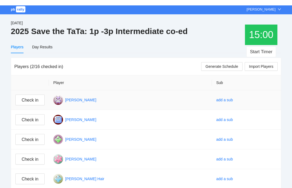
scroll to position [0, 0]
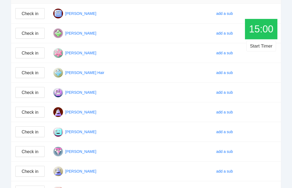
click at [36, 130] on span "Check in" at bounding box center [30, 132] width 17 height 7
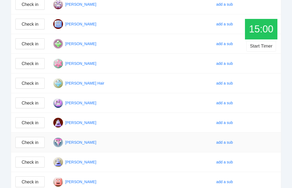
scroll to position [91, 0]
click at [37, 65] on span "Check in" at bounding box center [30, 64] width 17 height 7
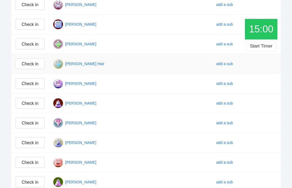
click at [39, 64] on button "Check in" at bounding box center [29, 63] width 29 height 11
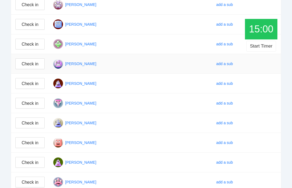
scroll to position [79, 0]
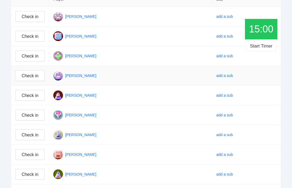
click at [36, 57] on span "Check in" at bounding box center [30, 56] width 17 height 7
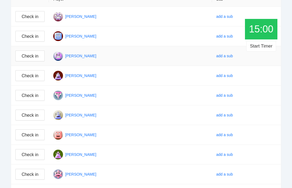
scroll to position [79, 0]
click at [38, 77] on span "Check in" at bounding box center [30, 75] width 17 height 7
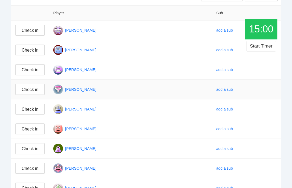
scroll to position [61, 0]
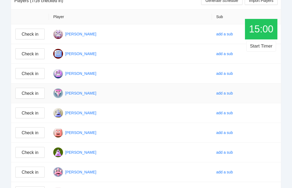
click at [37, 73] on span "Check in" at bounding box center [30, 73] width 17 height 7
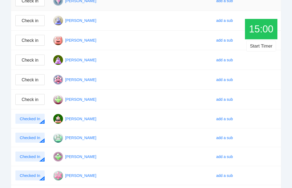
scroll to position [134, 0]
click at [222, 61] on link "add a sub" at bounding box center [224, 60] width 17 height 4
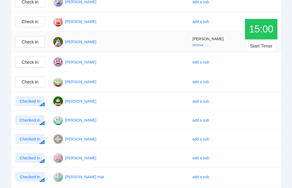
click at [34, 41] on span "Check in" at bounding box center [30, 42] width 17 height 7
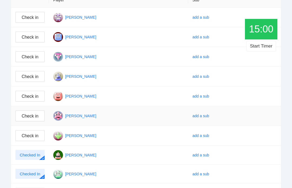
scroll to position [73, 0]
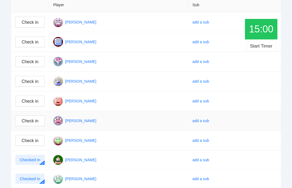
click at [33, 100] on span "Check in" at bounding box center [30, 101] width 17 height 7
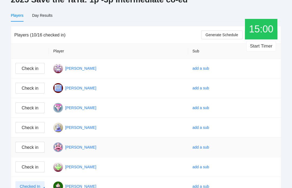
scroll to position [27, 0]
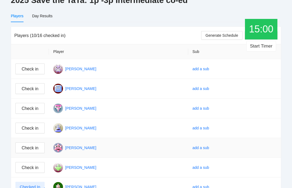
click at [32, 147] on span "Check in" at bounding box center [30, 148] width 17 height 7
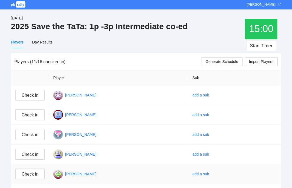
scroll to position [17, 0]
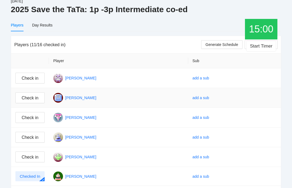
click at [34, 99] on span "Check in" at bounding box center [30, 98] width 17 height 7
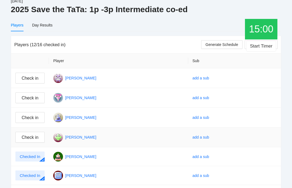
click at [209, 138] on link "add a sub" at bounding box center [201, 137] width 17 height 4
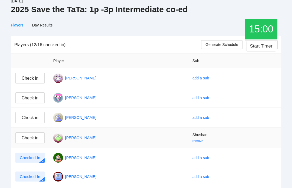
click at [35, 139] on span "Check in" at bounding box center [30, 138] width 17 height 7
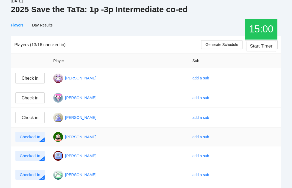
scroll to position [1, 0]
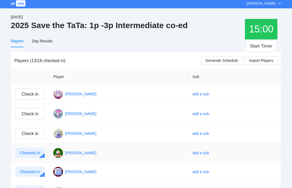
click at [37, 96] on span "Check in" at bounding box center [30, 94] width 17 height 7
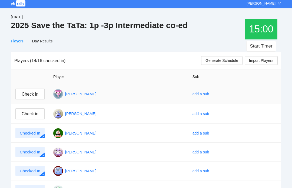
click at [33, 117] on span "Check in" at bounding box center [30, 114] width 17 height 7
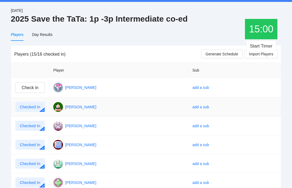
scroll to position [0, 0]
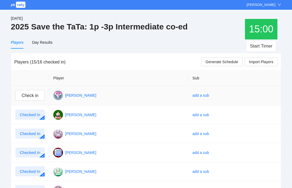
click at [209, 97] on link "add a sub" at bounding box center [201, 95] width 17 height 4
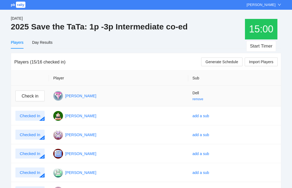
click at [40, 94] on button "Check in" at bounding box center [29, 96] width 29 height 11
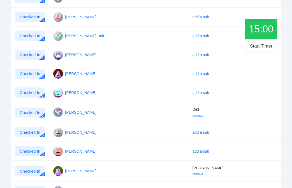
scroll to position [199, 0]
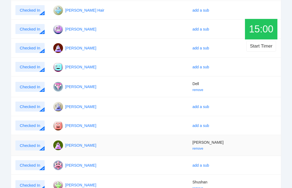
click at [203, 149] on link "remove" at bounding box center [198, 149] width 11 height 4
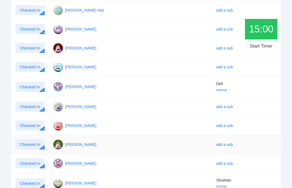
scroll to position [197, 0]
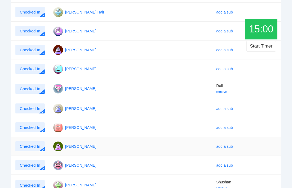
click at [216, 148] on link "add a sub" at bounding box center [224, 146] width 17 height 4
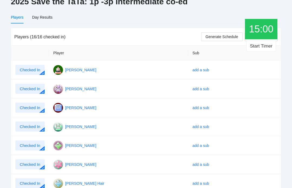
scroll to position [0, 0]
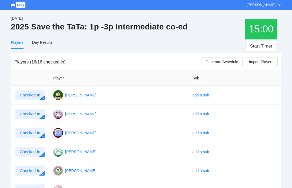
click at [230, 62] on span "Generate Schedule" at bounding box center [222, 62] width 33 height 6
click at [42, 44] on div "Schedule" at bounding box center [40, 43] width 16 height 6
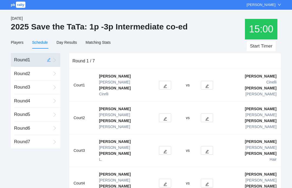
click at [262, 47] on button "Start Timer" at bounding box center [260, 46] width 29 height 11
click at [206, 81] on button "button" at bounding box center [207, 85] width 12 height 9
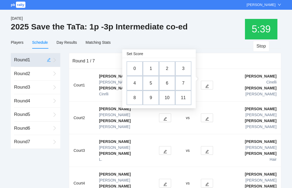
click at [203, 81] on button "button" at bounding box center [207, 85] width 12 height 9
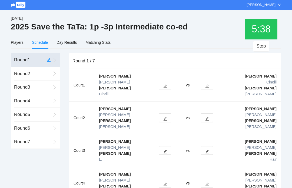
click at [209, 84] on icon "edit" at bounding box center [207, 86] width 4 height 4
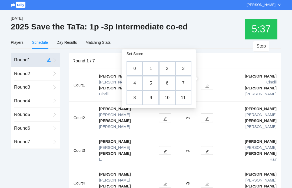
click at [167, 84] on td "6" at bounding box center [167, 83] width 16 height 15
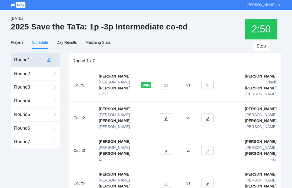
click at [205, 114] on button "button" at bounding box center [208, 118] width 12 height 9
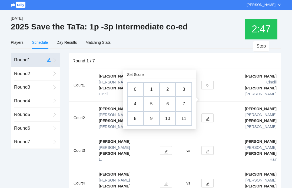
click at [166, 108] on td "6" at bounding box center [168, 104] width 16 height 15
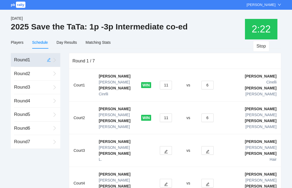
click at [167, 146] on button "button" at bounding box center [166, 150] width 12 height 9
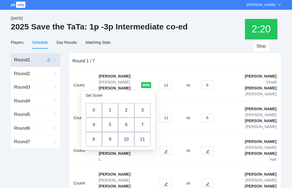
click at [142, 107] on td "3" at bounding box center [142, 110] width 16 height 15
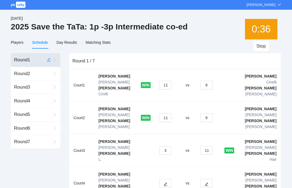
click at [18, 71] on div "Round 2" at bounding box center [32, 74] width 37 height 14
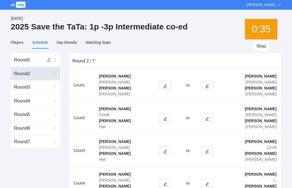
click at [22, 58] on div "Round 1" at bounding box center [28, 60] width 29 height 14
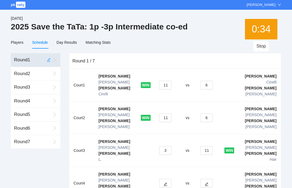
click at [22, 68] on div "Round 2" at bounding box center [32, 74] width 37 height 14
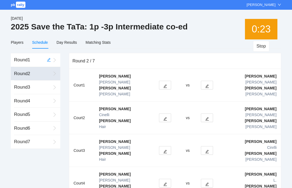
click at [24, 62] on div "Round 1" at bounding box center [28, 60] width 29 height 14
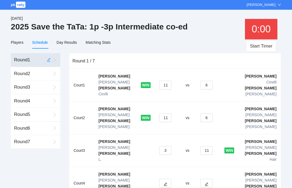
click at [166, 183] on icon "edit" at bounding box center [166, 185] width 4 height 4
click at [209, 179] on button "button" at bounding box center [206, 183] width 12 height 9
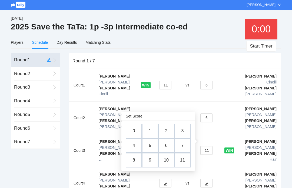
click at [180, 147] on td "7" at bounding box center [183, 146] width 16 height 15
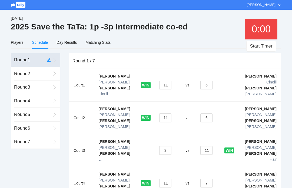
click at [164, 179] on button "11" at bounding box center [165, 183] width 12 height 9
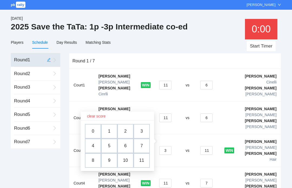
click at [128, 161] on td "10" at bounding box center [125, 160] width 16 height 15
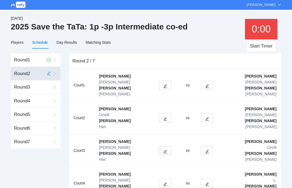
click at [262, 47] on button "Start Timer" at bounding box center [260, 46] width 29 height 11
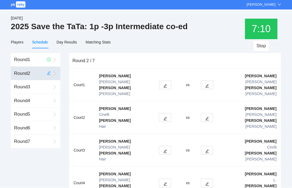
click at [162, 114] on button "button" at bounding box center [165, 118] width 12 height 9
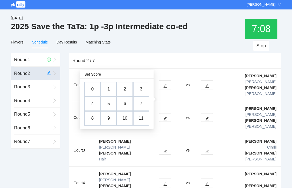
click at [127, 88] on td "2" at bounding box center [125, 89] width 16 height 15
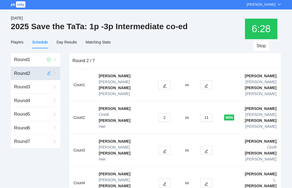
click at [208, 179] on button "button" at bounding box center [206, 183] width 12 height 9
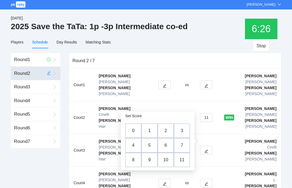
click at [132, 147] on td "4" at bounding box center [133, 146] width 16 height 15
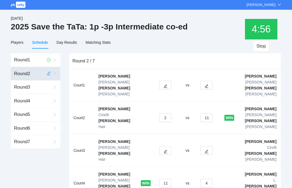
click at [205, 146] on button "button" at bounding box center [206, 150] width 12 height 9
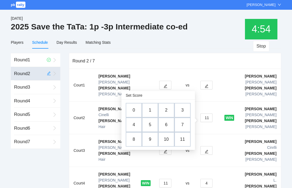
click at [165, 109] on td "2" at bounding box center [166, 110] width 16 height 15
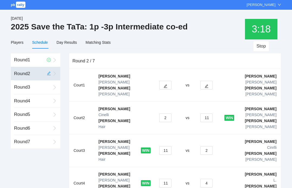
click at [163, 83] on button "button" at bounding box center [165, 85] width 12 height 9
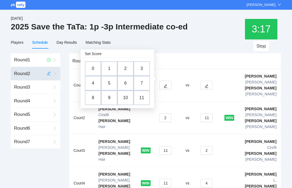
click at [145, 69] on td "3" at bounding box center [142, 68] width 16 height 15
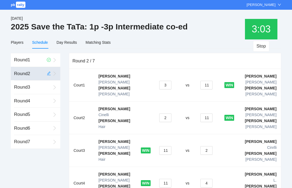
click at [194, 167] on td "vs" at bounding box center [187, 183] width 17 height 33
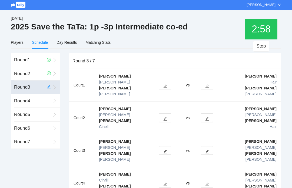
click at [263, 48] on button "Stop" at bounding box center [261, 46] width 17 height 11
click at [264, 46] on button "Start Timer" at bounding box center [260, 46] width 29 height 11
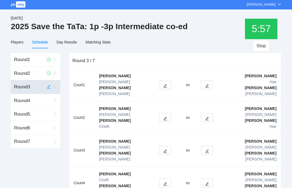
click at [164, 150] on icon "edit" at bounding box center [165, 152] width 4 height 4
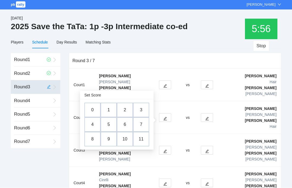
click at [125, 124] on td "6" at bounding box center [125, 125] width 16 height 15
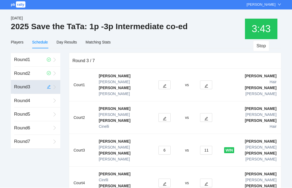
click at [163, 117] on icon "edit" at bounding box center [165, 119] width 4 height 4
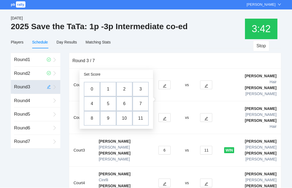
click at [112, 103] on td "5" at bounding box center [108, 104] width 16 height 15
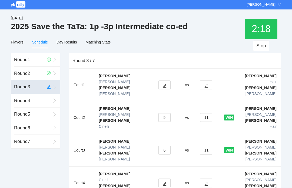
click at [208, 84] on icon "edit" at bounding box center [207, 86] width 4 height 4
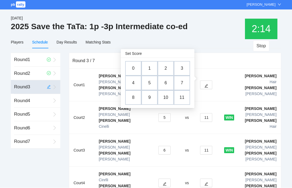
click at [182, 66] on td "3" at bounding box center [182, 68] width 16 height 15
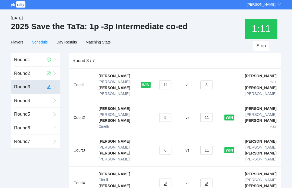
click at [207, 183] on icon "edit" at bounding box center [207, 185] width 4 height 4
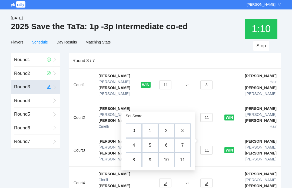
click at [168, 149] on td "6" at bounding box center [166, 146] width 16 height 15
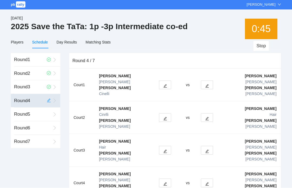
click at [34, 88] on div "Round 3" at bounding box center [28, 88] width 29 height 14
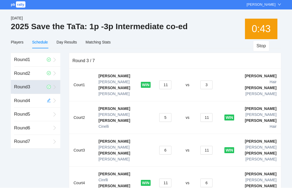
click at [31, 95] on div "Round 4" at bounding box center [28, 101] width 29 height 14
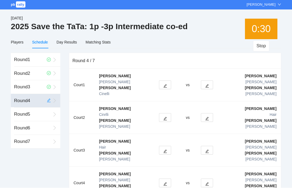
click at [262, 47] on button "Stop" at bounding box center [261, 46] width 17 height 11
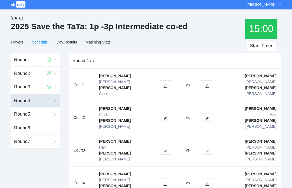
click at [264, 47] on button "Start Timer" at bounding box center [260, 46] width 29 height 11
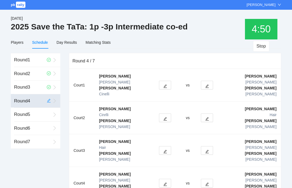
click at [165, 84] on icon "edit" at bounding box center [165, 86] width 4 height 4
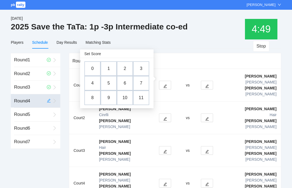
click at [142, 70] on td "3" at bounding box center [141, 68] width 16 height 15
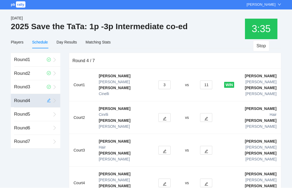
click at [207, 183] on icon "edit" at bounding box center [207, 185] width 4 height 4
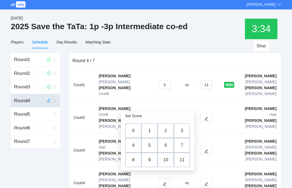
click at [149, 131] on td "1" at bounding box center [150, 131] width 16 height 15
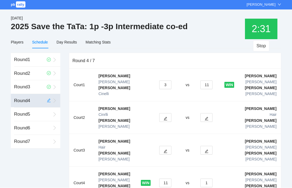
click at [165, 150] on icon "edit" at bounding box center [166, 152] width 4 height 4
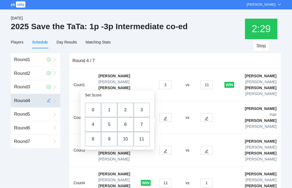
click at [127, 111] on td "2" at bounding box center [125, 110] width 16 height 15
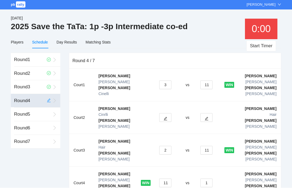
click at [207, 114] on button "button" at bounding box center [206, 118] width 12 height 9
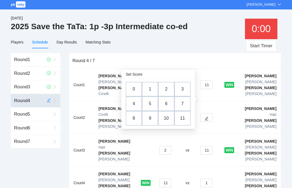
click at [182, 103] on td "7" at bounding box center [183, 104] width 16 height 15
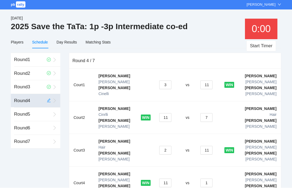
click at [166, 114] on button "11" at bounding box center [165, 118] width 12 height 9
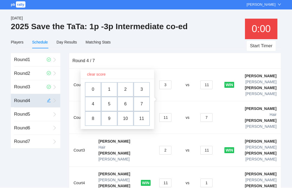
click at [107, 120] on td "9" at bounding box center [109, 119] width 16 height 15
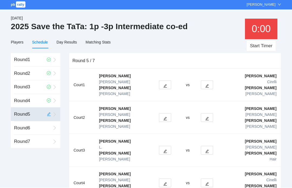
click at [266, 44] on button "Start Timer" at bounding box center [260, 46] width 29 height 11
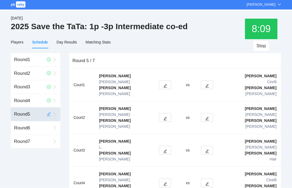
click at [165, 183] on icon "edit" at bounding box center [165, 185] width 4 height 4
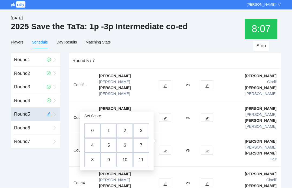
click at [94, 131] on td "0" at bounding box center [92, 131] width 16 height 15
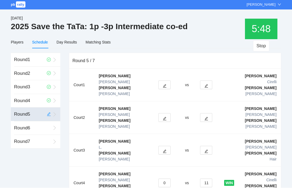
click at [206, 84] on icon "edit" at bounding box center [207, 86] width 4 height 4
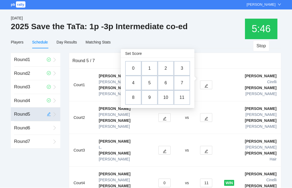
click at [187, 66] on td "3" at bounding box center [182, 68] width 16 height 15
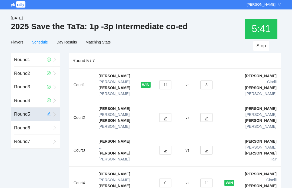
click at [165, 117] on icon "edit" at bounding box center [166, 119] width 4 height 4
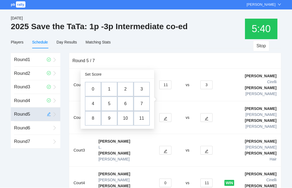
click at [128, 90] on td "2" at bounding box center [125, 89] width 16 height 15
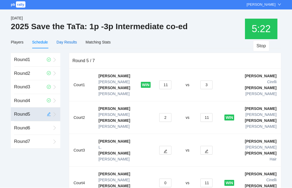
click at [75, 42] on div "Day Results" at bounding box center [67, 43] width 20 height 6
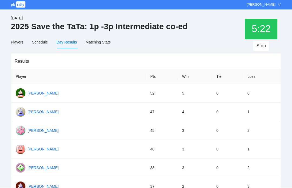
scroll to position [0, 0]
click at [48, 44] on div "Schedule" at bounding box center [40, 42] width 16 height 6
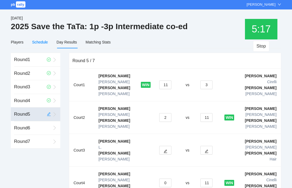
scroll to position [0, 0]
click at [208, 150] on icon "edit" at bounding box center [207, 152] width 4 height 4
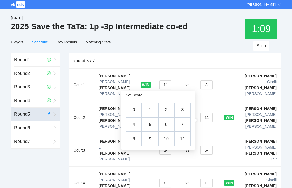
click at [179, 126] on td "7" at bounding box center [183, 125] width 16 height 15
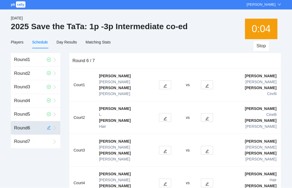
click at [263, 45] on button "Stop" at bounding box center [261, 46] width 17 height 11
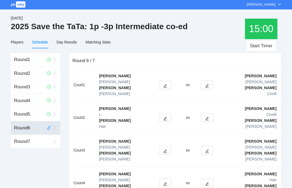
click at [207, 183] on icon "edit" at bounding box center [207, 185] width 4 height 4
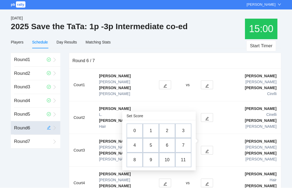
click at [166, 133] on td "2" at bounding box center [167, 131] width 16 height 15
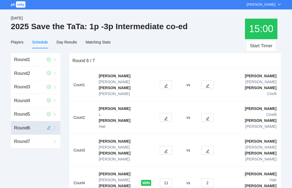
click at [196, 102] on td "vs" at bounding box center [188, 118] width 17 height 33
click at [208, 84] on icon "edit" at bounding box center [208, 86] width 4 height 4
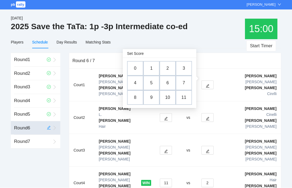
click at [135, 98] on td "8" at bounding box center [135, 98] width 16 height 15
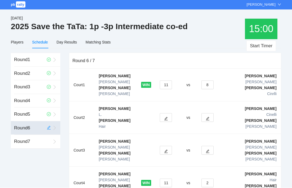
click at [210, 114] on button "button" at bounding box center [208, 118] width 12 height 9
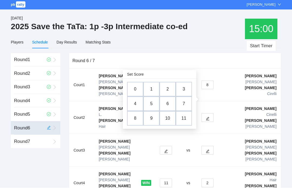
click at [183, 105] on td "7" at bounding box center [184, 104] width 16 height 15
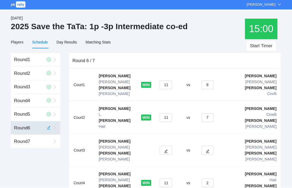
click at [164, 146] on button "button" at bounding box center [166, 150] width 12 height 9
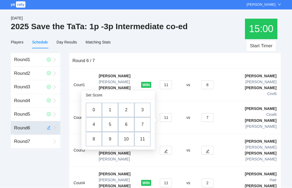
click at [111, 139] on td "9" at bounding box center [110, 139] width 16 height 15
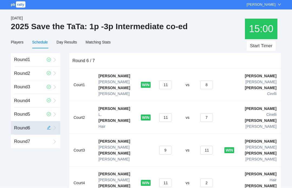
click at [208, 146] on button "11" at bounding box center [206, 150] width 12 height 9
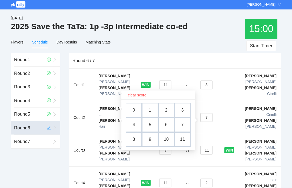
click at [153, 137] on td "9" at bounding box center [150, 140] width 16 height 15
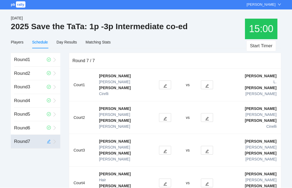
click at [262, 46] on button "Start Timer" at bounding box center [260, 46] width 29 height 11
click at [149, 165] on div "pb rally Carrie Scott Sep 27 / 2025 Save the TaTa: 1p -3p Intermediate co-ed 5 …" at bounding box center [146, 110] width 292 height 220
click at [164, 150] on icon "edit" at bounding box center [165, 152] width 4 height 4
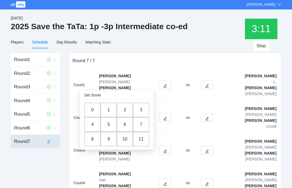
click at [109, 110] on td "1" at bounding box center [109, 110] width 16 height 15
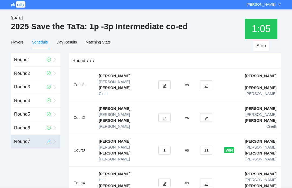
click at [262, 47] on button "Stop" at bounding box center [261, 46] width 17 height 11
click at [161, 81] on button "button" at bounding box center [165, 85] width 12 height 9
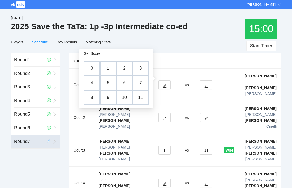
click at [139, 82] on td "7" at bounding box center [141, 83] width 16 height 15
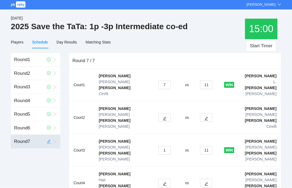
click at [207, 117] on icon "edit" at bounding box center [207, 119] width 4 height 4
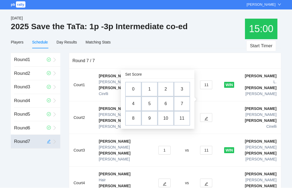
click at [152, 104] on td "5" at bounding box center [150, 104] width 16 height 15
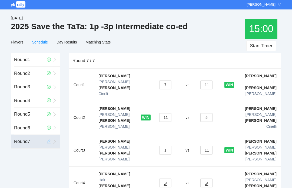
click at [166, 183] on icon "edit" at bounding box center [166, 185] width 4 height 4
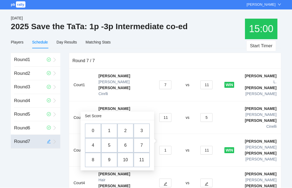
click at [109, 131] on td "1" at bounding box center [109, 131] width 16 height 15
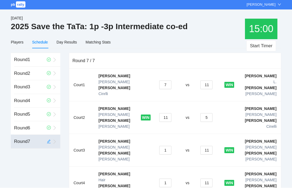
click at [72, 42] on div "Day Results" at bounding box center [67, 43] width 20 height 6
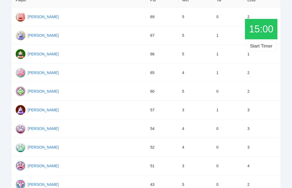
scroll to position [70, 0]
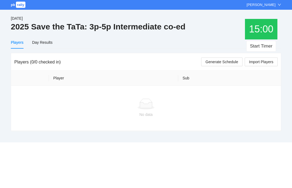
click at [267, 65] on button "Import Players" at bounding box center [261, 62] width 33 height 9
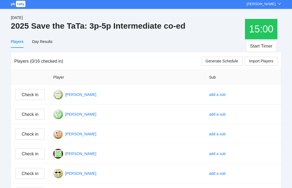
scroll to position [1, 0]
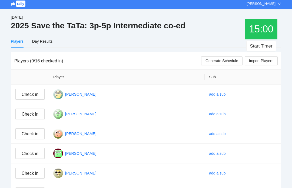
click at [37, 93] on span "Check in" at bounding box center [30, 94] width 17 height 7
click at [208, 30] on div "[DATE] Save the TaTa: 3p-5p Intermediate co-ed 15 : 00 Start Timer" at bounding box center [146, 24] width 271 height 21
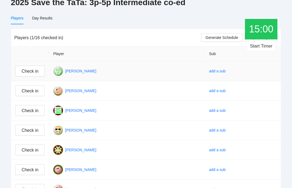
scroll to position [0, 0]
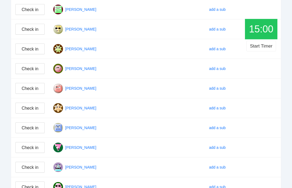
scroll to position [205, 0]
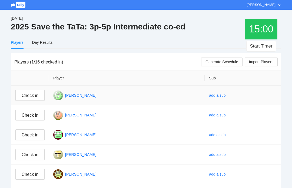
scroll to position [8, 0]
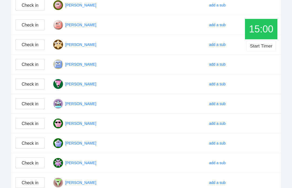
click at [35, 124] on span "Check in" at bounding box center [30, 124] width 17 height 7
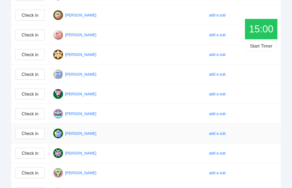
scroll to position [177, 0]
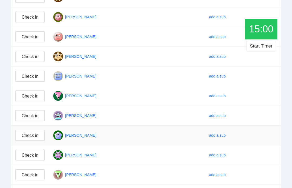
click at [40, 56] on button "Check in" at bounding box center [29, 56] width 29 height 11
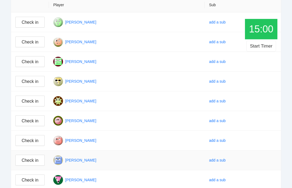
scroll to position [73, 0]
click at [33, 138] on span "Check in" at bounding box center [30, 140] width 17 height 7
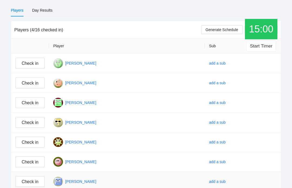
click at [37, 80] on span "Check in" at bounding box center [30, 83] width 17 height 7
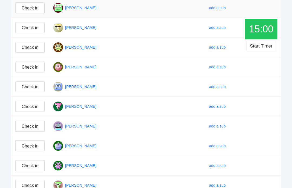
click at [33, 107] on span "Check in" at bounding box center [30, 107] width 17 height 7
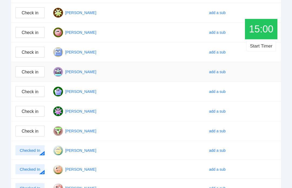
scroll to position [142, 0]
click at [33, 132] on span "Check in" at bounding box center [30, 131] width 17 height 7
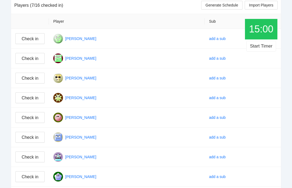
scroll to position [71, 0]
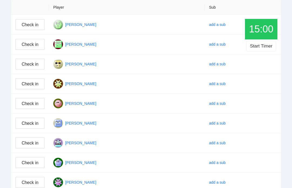
click at [30, 105] on span "Check in" at bounding box center [30, 103] width 17 height 7
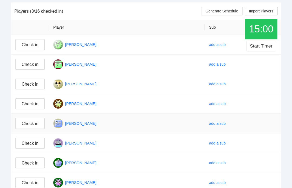
scroll to position [51, 0]
click at [33, 66] on span "Check in" at bounding box center [30, 64] width 17 height 7
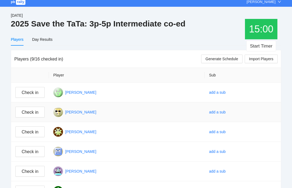
scroll to position [0, 0]
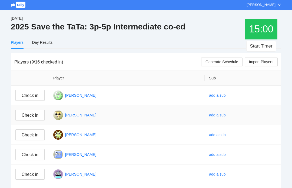
click at [257, 45] on button "Start Timer" at bounding box center [260, 46] width 29 height 11
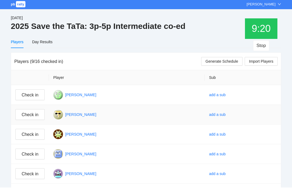
scroll to position [9, 0]
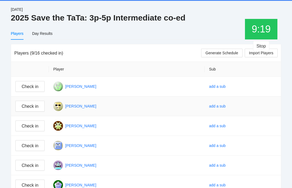
click at [30, 125] on span "Check in" at bounding box center [30, 126] width 17 height 7
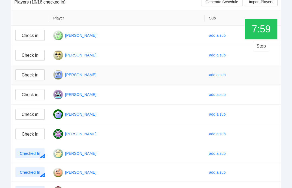
scroll to position [60, 0]
click at [28, 96] on span "Check in" at bounding box center [30, 94] width 17 height 7
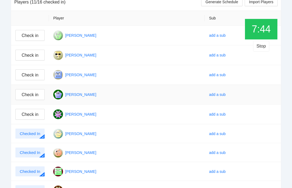
click at [34, 115] on span "Check in" at bounding box center [30, 114] width 17 height 7
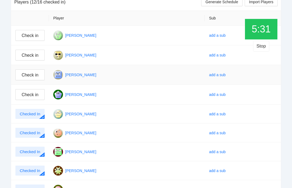
click at [29, 75] on span "Check in" at bounding box center [30, 75] width 17 height 7
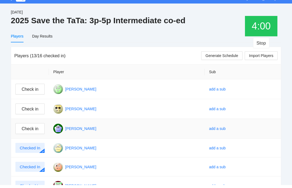
scroll to position [0, 0]
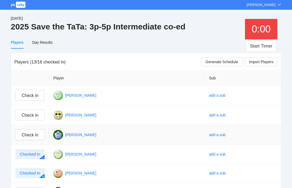
click at [259, 45] on button "Start Timer" at bounding box center [260, 46] width 29 height 11
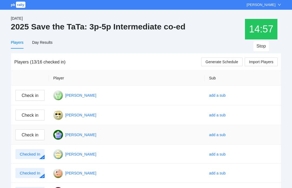
click at [261, 45] on button "Stop" at bounding box center [261, 46] width 17 height 11
click at [226, 133] on link "add a sub" at bounding box center [217, 135] width 17 height 4
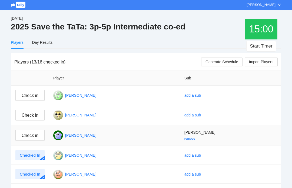
click at [33, 135] on span "Check in" at bounding box center [30, 135] width 17 height 7
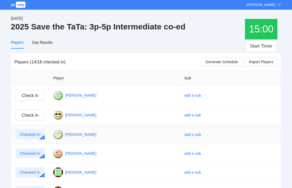
click at [30, 97] on span "Check in" at bounding box center [30, 95] width 17 height 7
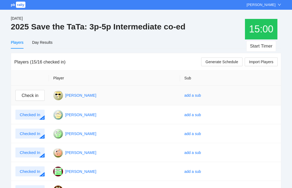
click at [32, 96] on span "Check in" at bounding box center [30, 95] width 17 height 7
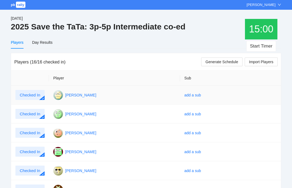
click at [224, 59] on span "Generate Schedule" at bounding box center [222, 62] width 33 height 6
click at [36, 40] on div "Schedule" at bounding box center [40, 43] width 16 height 6
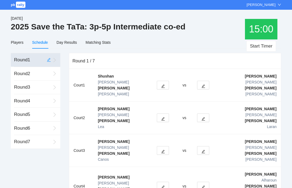
click at [262, 45] on button "Start Timer" at bounding box center [260, 46] width 29 height 11
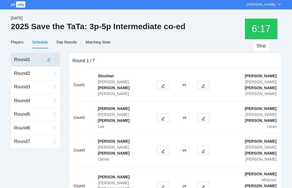
click at [208, 146] on button "button" at bounding box center [203, 150] width 12 height 9
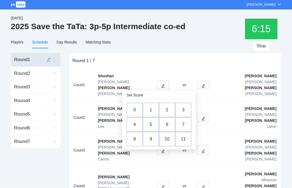
click at [134, 125] on td "4" at bounding box center [135, 125] width 16 height 15
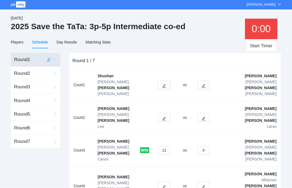
click at [206, 84] on icon "edit" at bounding box center [204, 86] width 4 height 4
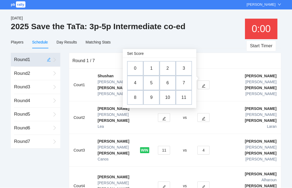
click at [151, 101] on td "9" at bounding box center [151, 98] width 16 height 15
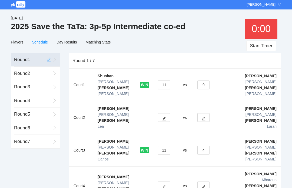
click at [170, 81] on button "11" at bounding box center [164, 85] width 12 height 9
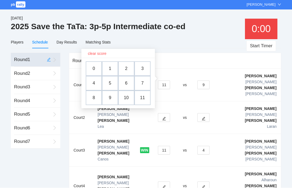
click at [129, 84] on td "6" at bounding box center [126, 83] width 16 height 15
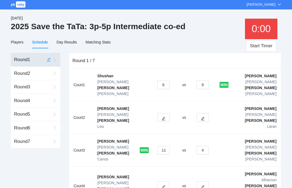
click at [166, 117] on icon "edit" at bounding box center [164, 119] width 4 height 4
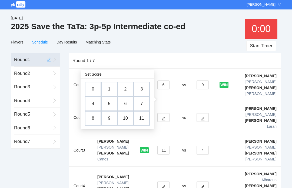
click at [128, 117] on td "10" at bounding box center [125, 118] width 16 height 15
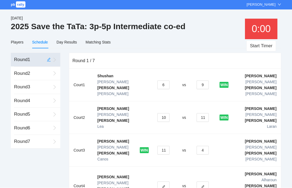
click at [203, 114] on button "11" at bounding box center [203, 118] width 12 height 9
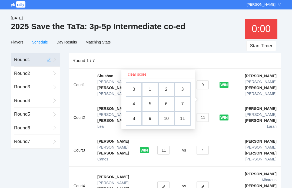
click at [153, 118] on td "9" at bounding box center [150, 119] width 16 height 15
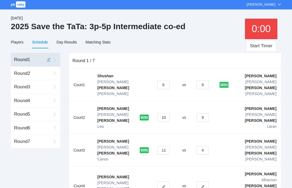
click at [205, 186] on icon "edit" at bounding box center [203, 188] width 4 height 4
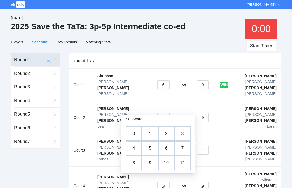
click at [153, 163] on td "9" at bounding box center [150, 163] width 16 height 15
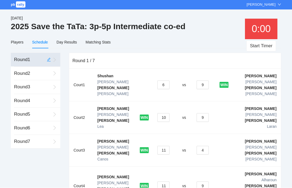
click at [167, 182] on button "11" at bounding box center [163, 186] width 12 height 9
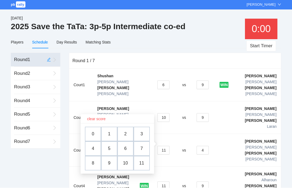
click at [145, 133] on td "3" at bounding box center [142, 134] width 16 height 15
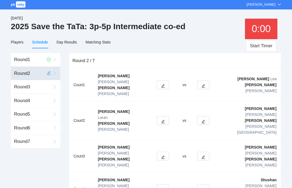
click at [262, 47] on button "Start Timer" at bounding box center [260, 46] width 29 height 11
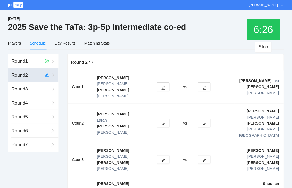
click at [208, 81] on button "button" at bounding box center [203, 85] width 12 height 9
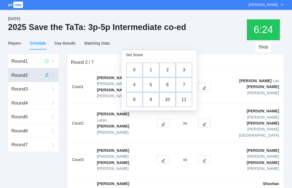
click at [182, 100] on td "11" at bounding box center [183, 98] width 16 height 15
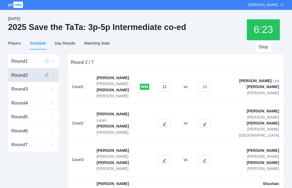
click at [163, 81] on button "12" at bounding box center [164, 85] width 12 height 9
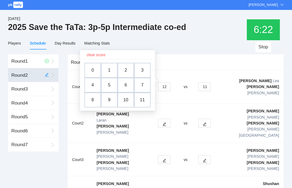
click at [142, 70] on td "3" at bounding box center [142, 69] width 16 height 15
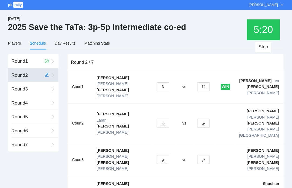
click at [203, 120] on icon "edit" at bounding box center [203, 122] width 4 height 4
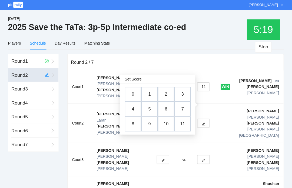
click at [183, 95] on td "3" at bounding box center [182, 92] width 16 height 15
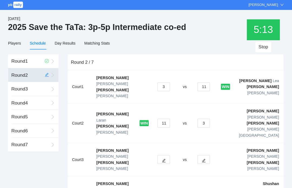
click at [164, 156] on icon "edit" at bounding box center [164, 158] width 4 height 4
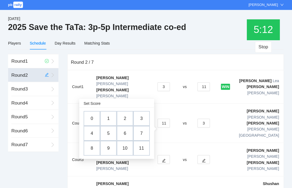
click at [107, 117] on td "1" at bounding box center [109, 116] width 16 height 15
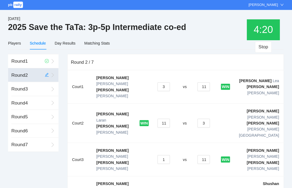
click at [208, 185] on button "button" at bounding box center [203, 189] width 12 height 9
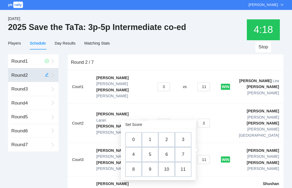
click at [163, 136] on td "2" at bounding box center [166, 137] width 16 height 15
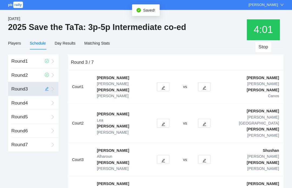
click at [258, 48] on button "Stop" at bounding box center [261, 46] width 17 height 11
click at [258, 46] on button "Start Timer" at bounding box center [260, 46] width 29 height 11
click at [160, 185] on button "button" at bounding box center [163, 189] width 12 height 9
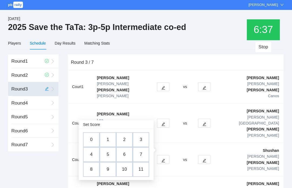
click at [142, 139] on td "3" at bounding box center [141, 137] width 16 height 15
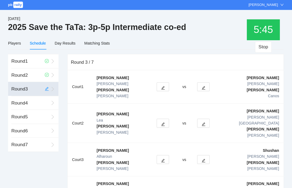
click at [204, 156] on icon "edit" at bounding box center [203, 158] width 4 height 4
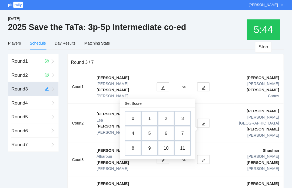
click at [147, 121] on td "1" at bounding box center [150, 116] width 16 height 15
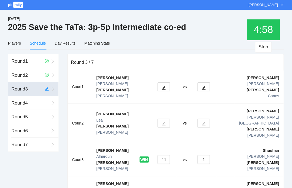
click at [206, 117] on button "button" at bounding box center [203, 121] width 12 height 9
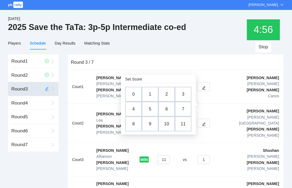
click at [144, 91] on td "1" at bounding box center [150, 92] width 16 height 15
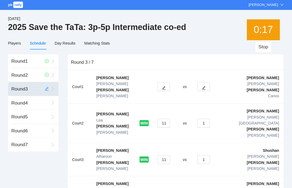
click at [202, 84] on icon "edit" at bounding box center [203, 86] width 4 height 4
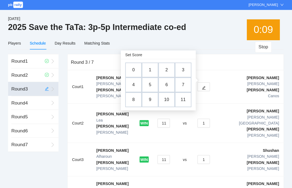
click at [178, 84] on td "7" at bounding box center [183, 83] width 16 height 15
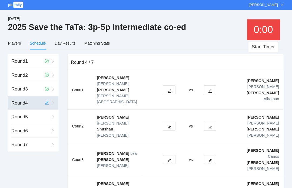
click at [207, 188] on icon "edit" at bounding box center [209, 191] width 4 height 4
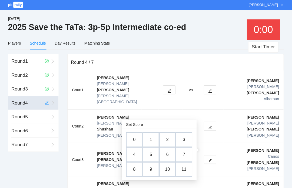
click at [135, 139] on td "0" at bounding box center [135, 137] width 16 height 15
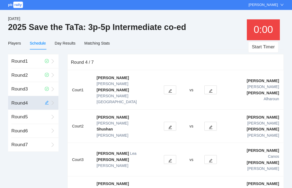
click at [208, 87] on icon "edit" at bounding box center [210, 89] width 4 height 4
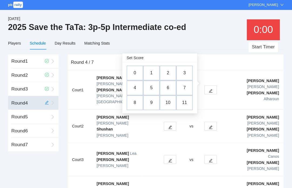
click at [133, 75] on td "0" at bounding box center [135, 71] width 16 height 15
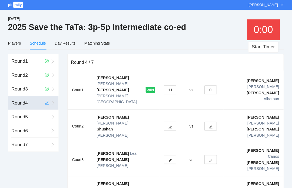
click at [208, 156] on icon "edit" at bounding box center [210, 158] width 4 height 4
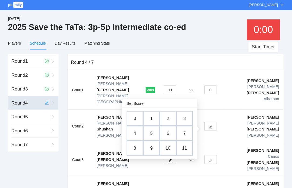
click at [166, 115] on td "2" at bounding box center [168, 116] width 16 height 15
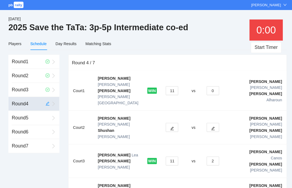
click at [208, 123] on icon "edit" at bounding box center [210, 125] width 4 height 4
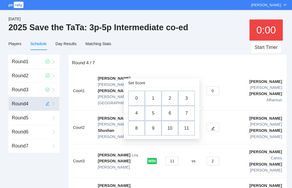
click at [182, 97] on td "3" at bounding box center [184, 95] width 16 height 15
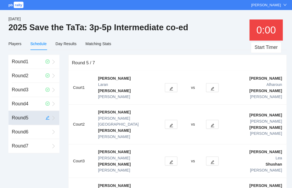
click at [261, 48] on button "Start Timer" at bounding box center [260, 46] width 29 height 11
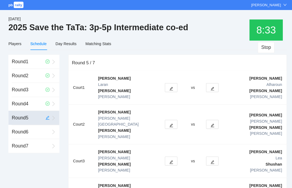
click at [167, 156] on icon "edit" at bounding box center [169, 158] width 4 height 4
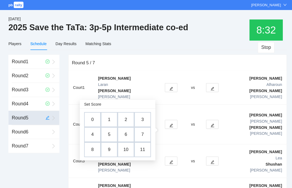
click at [110, 117] on td "1" at bounding box center [109, 116] width 16 height 15
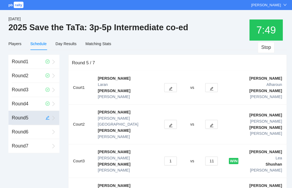
click at [207, 84] on icon "edit" at bounding box center [209, 86] width 4 height 4
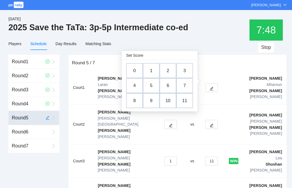
click at [181, 69] on td "3" at bounding box center [182, 68] width 16 height 15
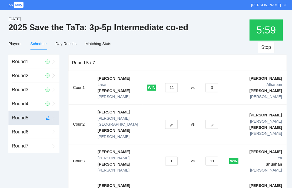
click at [166, 185] on button "button" at bounding box center [169, 189] width 12 height 9
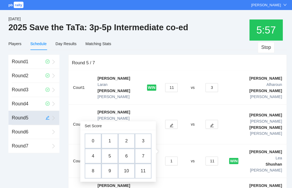
click at [92, 153] on td "4" at bounding box center [93, 151] width 16 height 15
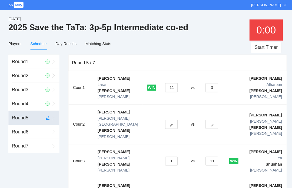
click at [164, 117] on button "button" at bounding box center [169, 121] width 12 height 9
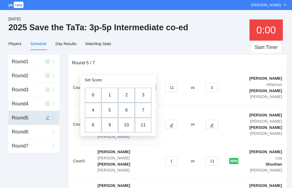
click at [106, 124] on td "9" at bounding box center [109, 121] width 16 height 15
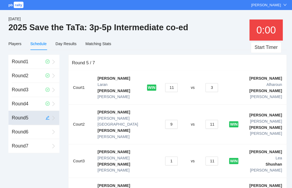
click at [205, 117] on button "11" at bounding box center [208, 121] width 12 height 9
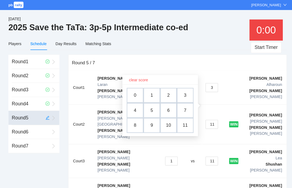
click at [166, 123] on td "10" at bounding box center [166, 122] width 16 height 15
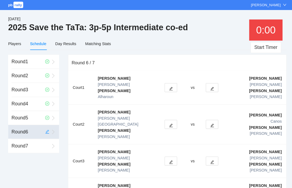
click at [260, 45] on button "Start Timer" at bounding box center [260, 46] width 29 height 11
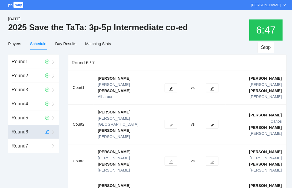
click at [163, 117] on button "button" at bounding box center [169, 121] width 12 height 9
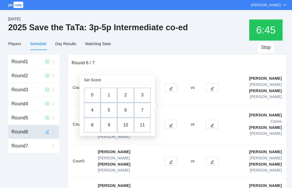
click at [92, 91] on td "0" at bounding box center [92, 92] width 16 height 15
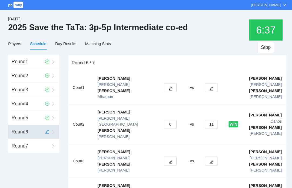
click at [205, 185] on button "button" at bounding box center [208, 189] width 12 height 9
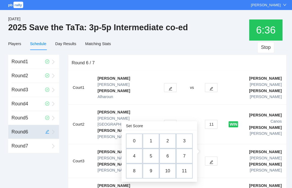
click at [162, 138] on td "2" at bounding box center [166, 137] width 16 height 15
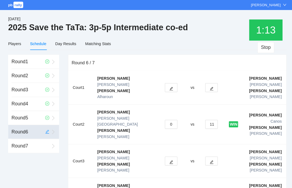
click at [167, 84] on icon "edit" at bounding box center [169, 86] width 4 height 4
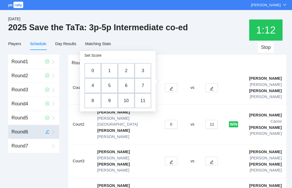
click at [94, 83] on td "4" at bounding box center [93, 83] width 16 height 15
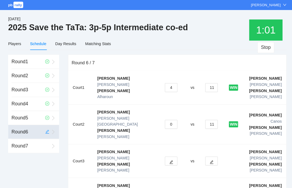
click at [207, 156] on icon "edit" at bounding box center [209, 158] width 4 height 4
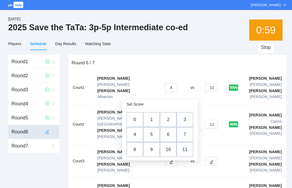
click at [165, 118] on td "2" at bounding box center [166, 116] width 16 height 15
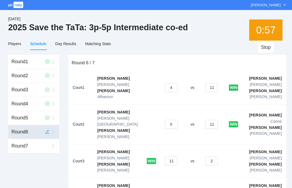
click at [146, 186] on div "WIN" at bounding box center [150, 189] width 9 height 6
click at [163, 185] on button "11" at bounding box center [169, 189] width 12 height 9
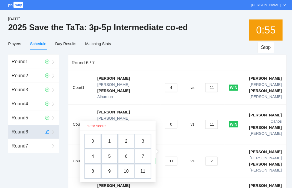
click at [96, 122] on span "clear score" at bounding box center [96, 122] width 18 height 6
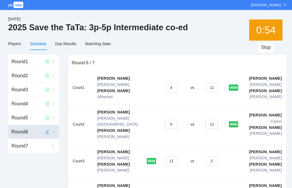
click at [206, 185] on button "2" at bounding box center [208, 189] width 12 height 9
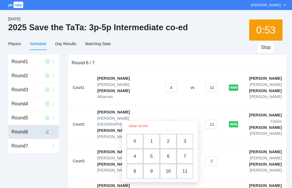
click at [133, 123] on span "clear score" at bounding box center [137, 122] width 18 height 6
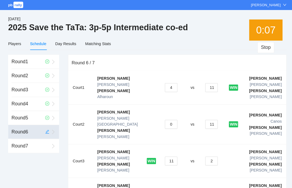
click at [261, 45] on button "Stop" at bounding box center [261, 46] width 17 height 11
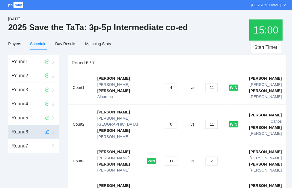
click at [169, 173] on td "11" at bounding box center [170, 189] width 23 height 33
click at [166, 185] on button "11" at bounding box center [169, 189] width 12 height 9
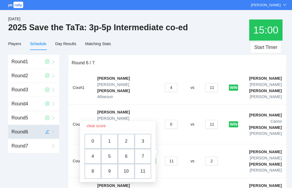
click at [106, 167] on td "9" at bounding box center [109, 166] width 16 height 15
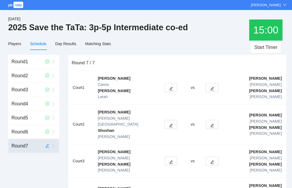
click at [46, 145] on div "Round 7 89BAD3EA-8870-4856-ADA3-DECC08C3B283@2x" at bounding box center [37, 142] width 46 height 14
click at [259, 47] on button "Start Timer" at bounding box center [260, 46] width 29 height 11
click at [207, 188] on icon "edit" at bounding box center [209, 191] width 4 height 4
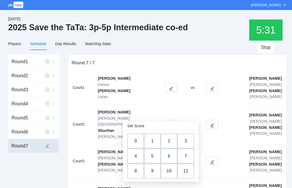
click at [130, 140] on td "0" at bounding box center [135, 137] width 16 height 15
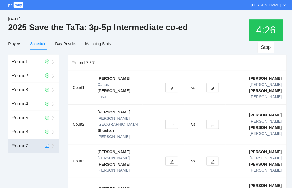
click at [208, 84] on icon "edit" at bounding box center [210, 86] width 4 height 4
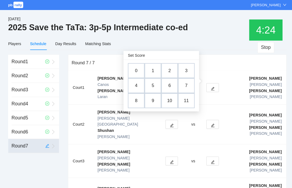
click at [150, 85] on td "5" at bounding box center [151, 83] width 16 height 15
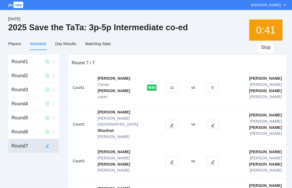
click at [206, 117] on button "button" at bounding box center [209, 121] width 12 height 9
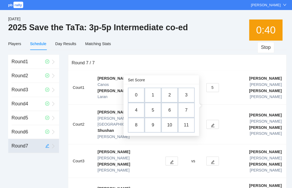
click at [150, 108] on td "5" at bounding box center [151, 107] width 16 height 15
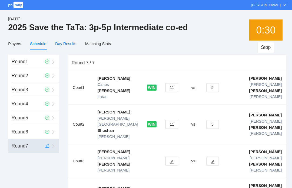
click at [62, 43] on div "Day Results" at bounding box center [67, 43] width 20 height 6
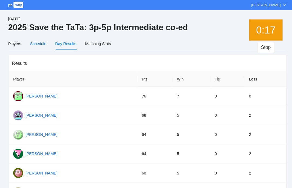
click at [36, 43] on div "Schedule" at bounding box center [40, 43] width 16 height 6
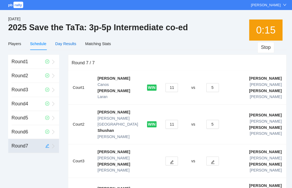
click at [63, 44] on div "Day Results" at bounding box center [67, 43] width 20 height 6
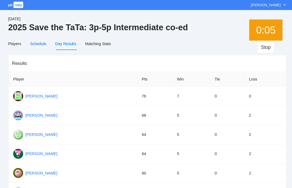
click at [34, 45] on div "Schedule" at bounding box center [40, 43] width 16 height 6
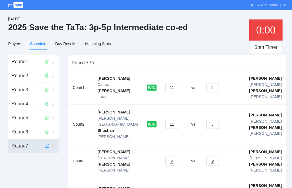
click at [264, 45] on button "Start Timer" at bounding box center [260, 46] width 29 height 11
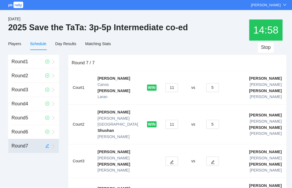
click at [255, 49] on button "Stop" at bounding box center [261, 46] width 17 height 11
click at [208, 156] on icon "edit" at bounding box center [210, 158] width 4 height 4
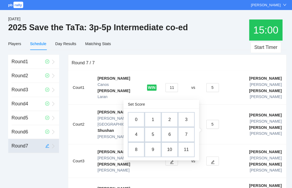
click at [149, 145] on td "9" at bounding box center [151, 145] width 16 height 15
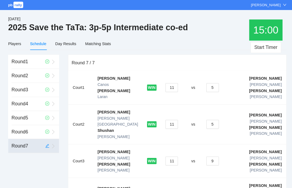
click at [167, 152] on button "11" at bounding box center [170, 156] width 12 height 9
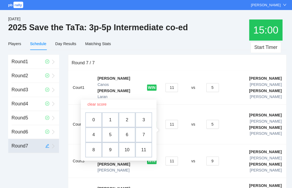
click at [127, 130] on td "6" at bounding box center [126, 131] width 16 height 15
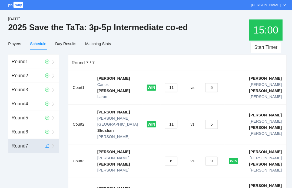
click at [65, 42] on div "Day Results" at bounding box center [67, 43] width 20 height 6
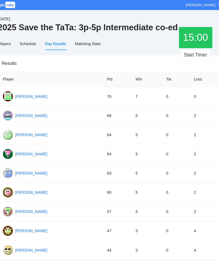
click at [9, 188] on img at bounding box center [10, 262] width 10 height 10
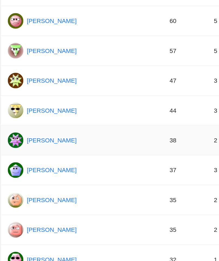
click at [129, 71] on td "63" at bounding box center [116, 80] width 28 height 19
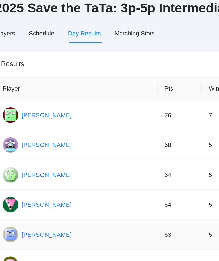
scroll to position [0, 0]
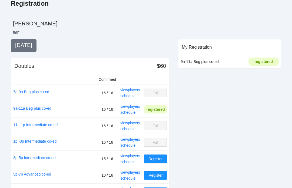
scroll to position [91, 0]
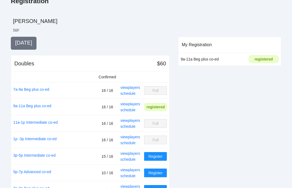
click at [129, 178] on link "schedule" at bounding box center [127, 176] width 15 height 4
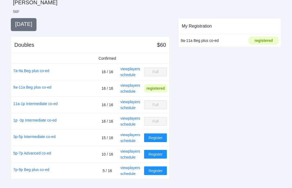
scroll to position [110, 0]
click at [131, 175] on link "schedule" at bounding box center [127, 174] width 15 height 4
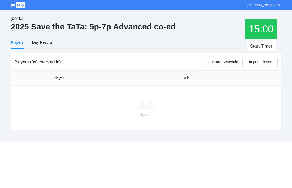
click at [265, 62] on span "Import Players" at bounding box center [261, 62] width 24 height 6
click at [262, 62] on span "Import Players" at bounding box center [261, 62] width 24 height 6
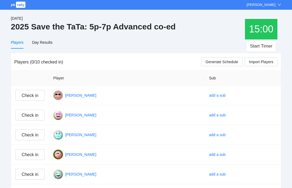
click at [195, 1] on div "pb rally [PERSON_NAME]" at bounding box center [146, 5] width 292 height 10
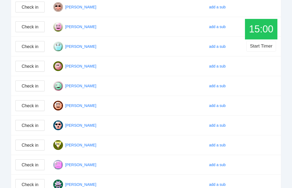
click at [33, 9] on span "Check in" at bounding box center [30, 7] width 17 height 7
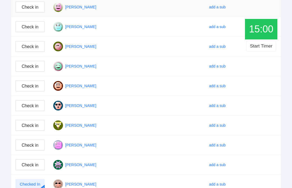
scroll to position [87, 0]
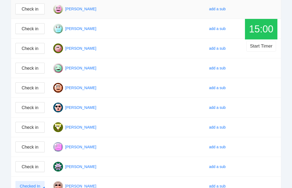
click at [29, 48] on span "Check in" at bounding box center [30, 48] width 17 height 7
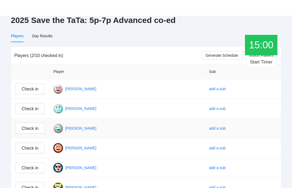
scroll to position [0, 0]
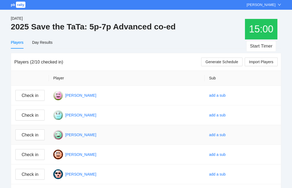
click at [261, 62] on span "Import Players" at bounding box center [261, 62] width 24 height 6
click at [18, 45] on div "Players" at bounding box center [17, 43] width 13 height 6
click at [22, 44] on div "Players" at bounding box center [17, 43] width 13 height 6
click at [45, 40] on div "Day Results" at bounding box center [42, 43] width 20 height 6
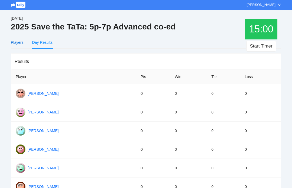
click at [23, 40] on div "Players" at bounding box center [17, 43] width 13 height 6
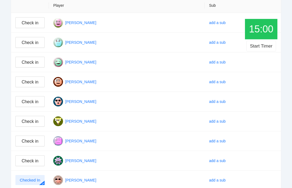
scroll to position [86, 0]
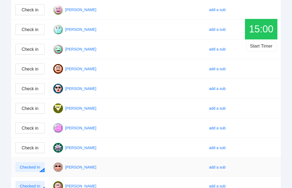
click at [39, 171] on div "Checked In" at bounding box center [29, 167] width 29 height 10
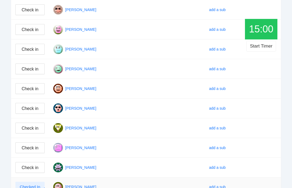
click at [38, 188] on div "Checked In" at bounding box center [29, 187] width 29 height 10
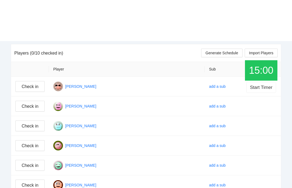
scroll to position [0, 0]
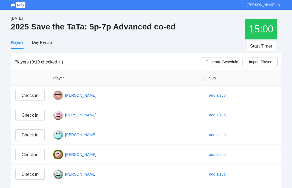
click at [263, 62] on span "Import Players" at bounding box center [261, 62] width 24 height 6
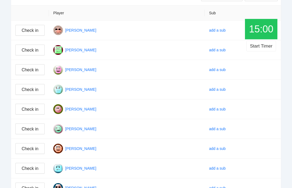
scroll to position [62, 0]
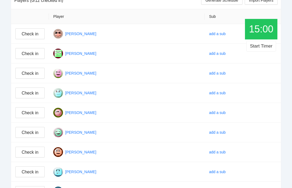
click at [215, 113] on link "add a sub" at bounding box center [217, 113] width 17 height 4
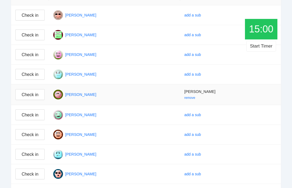
click at [35, 92] on span "Check in" at bounding box center [30, 94] width 17 height 7
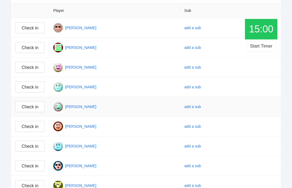
scroll to position [67, 0]
click at [31, 50] on span "Check in" at bounding box center [30, 48] width 17 height 7
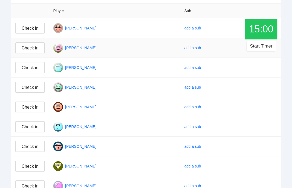
click at [34, 28] on span "Check in" at bounding box center [30, 28] width 17 height 7
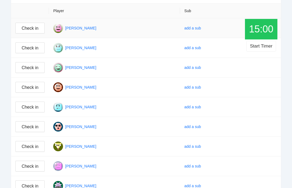
click at [28, 147] on span "Check in" at bounding box center [30, 146] width 17 height 7
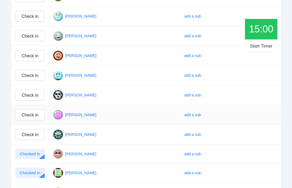
scroll to position [126, 0]
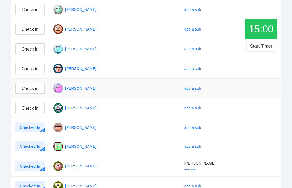
click at [195, 170] on link "remove" at bounding box center [190, 170] width 11 height 4
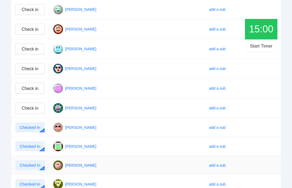
scroll to position [124, 0]
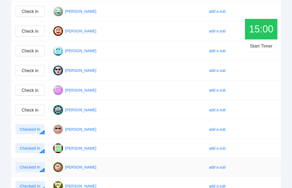
click at [216, 169] on link "add a sub" at bounding box center [217, 167] width 17 height 4
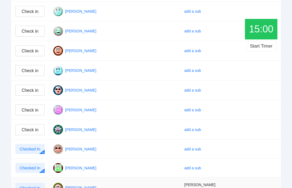
scroll to position [104, 0]
click at [34, 112] on span "Check in" at bounding box center [30, 110] width 17 height 7
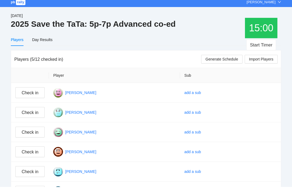
scroll to position [0, 0]
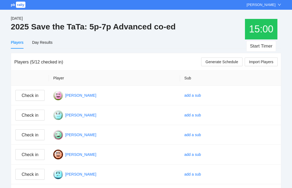
click at [259, 62] on span "Import Players" at bounding box center [261, 62] width 24 height 6
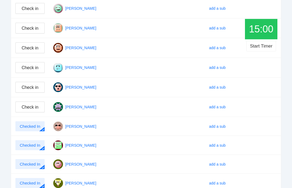
scroll to position [127, 0]
click at [36, 167] on div "Checked In" at bounding box center [29, 164] width 29 height 10
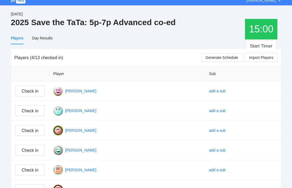
scroll to position [0, 0]
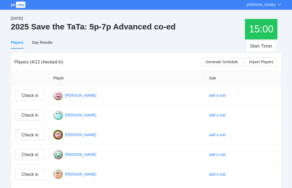
click at [33, 95] on span "Check in" at bounding box center [30, 95] width 17 height 7
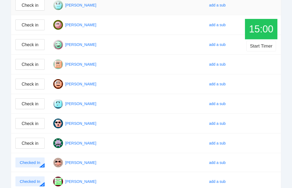
click at [40, 80] on button "Check in" at bounding box center [29, 84] width 29 height 11
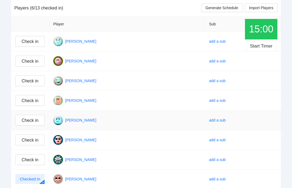
scroll to position [54, 0]
click at [35, 58] on span "Check in" at bounding box center [30, 61] width 17 height 7
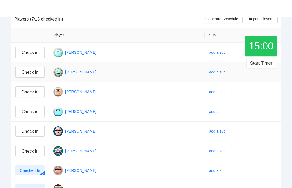
scroll to position [0, 0]
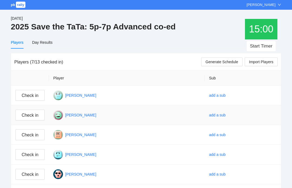
click at [263, 60] on span "Import Players" at bounding box center [261, 62] width 24 height 6
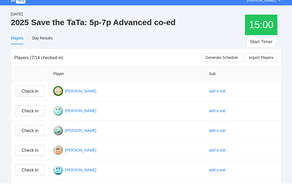
scroll to position [4, 0]
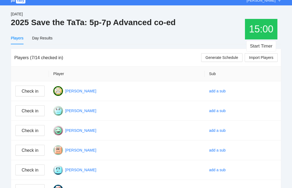
click at [33, 94] on button "Check in" at bounding box center [29, 91] width 29 height 11
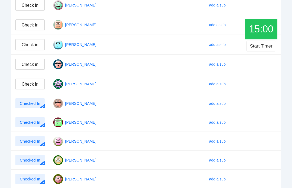
scroll to position [110, 0]
click at [37, 84] on span "Check in" at bounding box center [30, 84] width 17 height 7
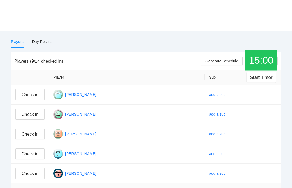
scroll to position [0, 0]
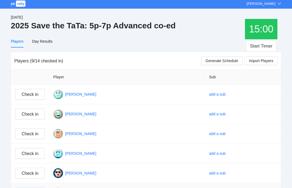
click at [34, 154] on span "Check in" at bounding box center [30, 154] width 17 height 7
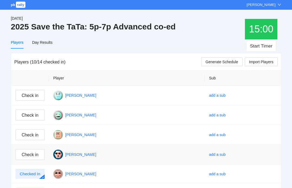
click at [263, 64] on span "Import Players" at bounding box center [261, 62] width 24 height 6
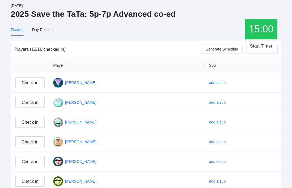
scroll to position [8, 0]
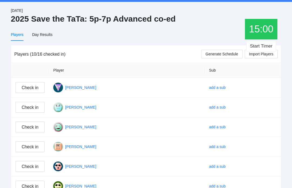
click at [32, 87] on span "Check in" at bounding box center [30, 87] width 17 height 7
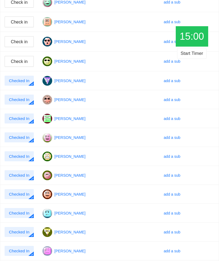
scroll to position [124, 0]
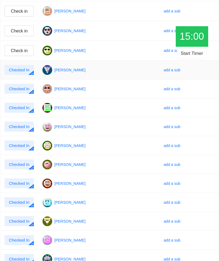
click at [172, 70] on link "add a sub" at bounding box center [172, 70] width 17 height 4
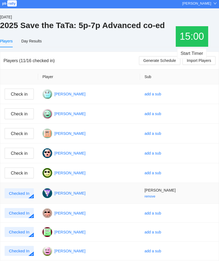
scroll to position [0, 0]
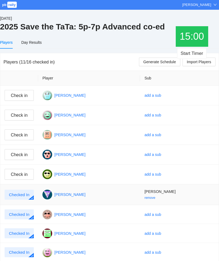
click at [21, 116] on span "Check in" at bounding box center [19, 115] width 17 height 7
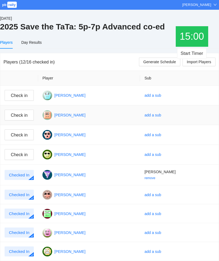
click at [21, 117] on span "Check in" at bounding box center [19, 115] width 17 height 7
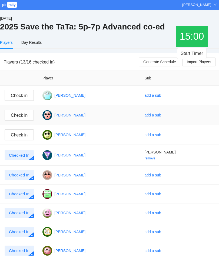
click at [26, 112] on span "Check in" at bounding box center [19, 115] width 17 height 7
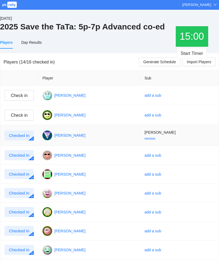
click at [155, 137] on link "remove" at bounding box center [149, 139] width 11 height 4
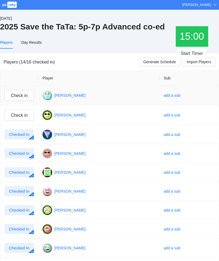
click at [171, 96] on link "add a sub" at bounding box center [172, 95] width 17 height 4
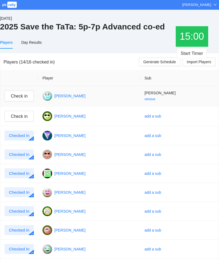
click at [23, 93] on span "Check in" at bounding box center [19, 96] width 17 height 7
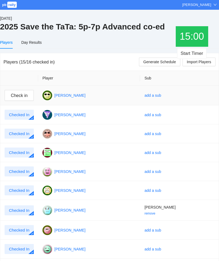
click at [24, 96] on span "Check in" at bounding box center [19, 95] width 17 height 7
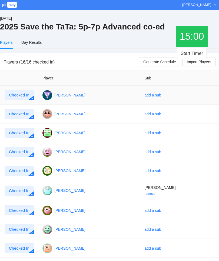
click at [162, 63] on span "Generate Schedule" at bounding box center [159, 62] width 33 height 6
click at [28, 44] on div "Schedule" at bounding box center [29, 43] width 16 height 6
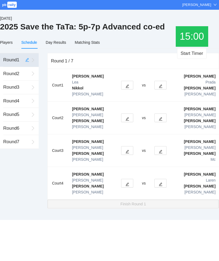
click at [188, 53] on button "Start Timer" at bounding box center [191, 53] width 29 height 11
click at [160, 150] on icon "edit" at bounding box center [161, 152] width 4 height 4
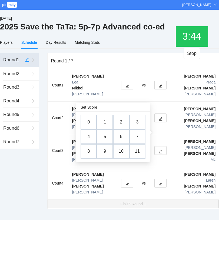
click at [140, 119] on td "3" at bounding box center [137, 122] width 16 height 15
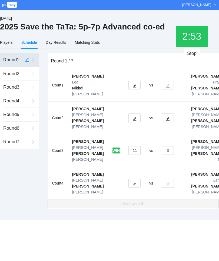
click at [130, 114] on button "button" at bounding box center [135, 118] width 12 height 9
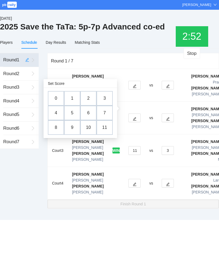
click at [103, 113] on td "7" at bounding box center [105, 113] width 16 height 15
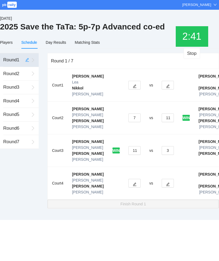
click at [166, 183] on icon "edit" at bounding box center [168, 185] width 4 height 4
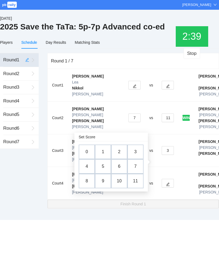
click at [135, 168] on td "7" at bounding box center [135, 166] width 16 height 15
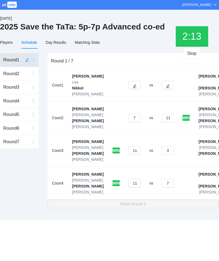
click at [133, 84] on icon "edit" at bounding box center [135, 86] width 4 height 4
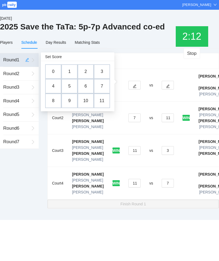
click at [56, 86] on td "4" at bounding box center [53, 86] width 16 height 15
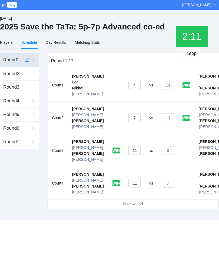
click at [137, 188] on span "Finish Round 1" at bounding box center [133, 204] width 25 height 6
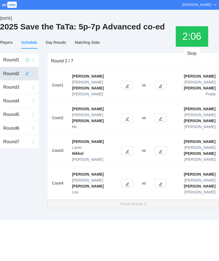
click at [197, 52] on button "Stop" at bounding box center [192, 53] width 17 height 11
click at [187, 54] on button "Start Timer" at bounding box center [191, 53] width 29 height 11
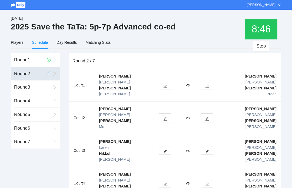
click at [165, 84] on icon "edit" at bounding box center [165, 86] width 4 height 4
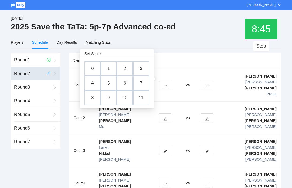
click at [97, 67] on td "0" at bounding box center [92, 68] width 16 height 15
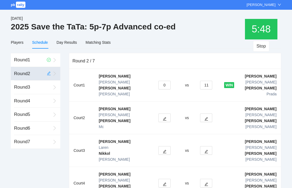
click at [162, 179] on button "button" at bounding box center [165, 183] width 12 height 9
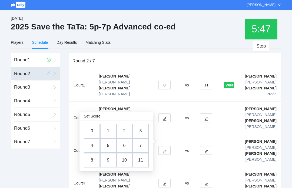
click at [123, 131] on td "2" at bounding box center [124, 131] width 16 height 15
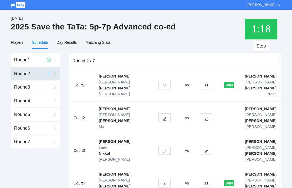
click at [208, 114] on button "button" at bounding box center [206, 118] width 12 height 9
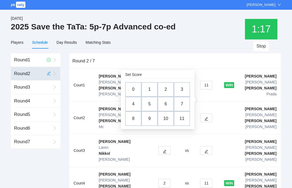
click at [136, 108] on td "4" at bounding box center [133, 104] width 16 height 15
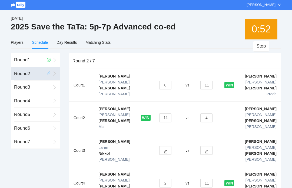
click at [163, 146] on button "button" at bounding box center [165, 150] width 12 height 9
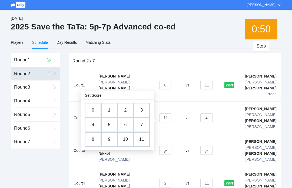
click at [114, 140] on td "9" at bounding box center [109, 139] width 16 height 15
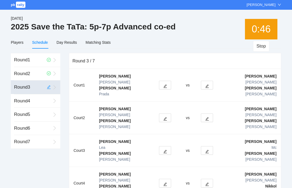
click at [264, 43] on button "Stop" at bounding box center [261, 46] width 17 height 11
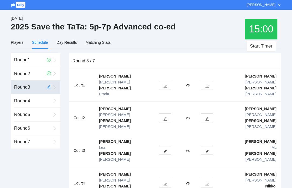
click at [165, 183] on icon "edit" at bounding box center [165, 185] width 4 height 4
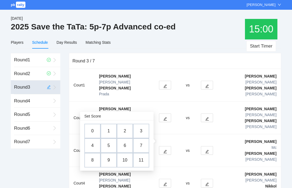
click at [129, 148] on td "6" at bounding box center [125, 146] width 16 height 15
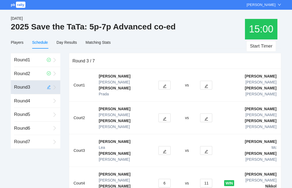
click at [163, 146] on button "button" at bounding box center [165, 150] width 12 height 9
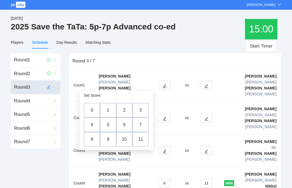
click at [205, 150] on icon "edit" at bounding box center [207, 152] width 4 height 4
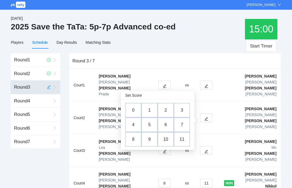
click at [185, 111] on td "3" at bounding box center [182, 110] width 16 height 15
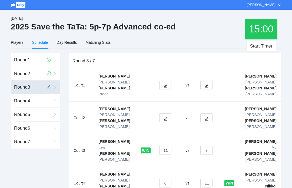
click at [205, 84] on icon "edit" at bounding box center [207, 86] width 4 height 4
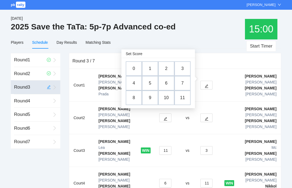
click at [171, 83] on td "6" at bounding box center [166, 83] width 16 height 15
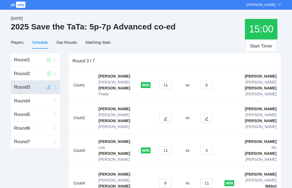
click at [165, 117] on icon "edit" at bounding box center [166, 119] width 4 height 4
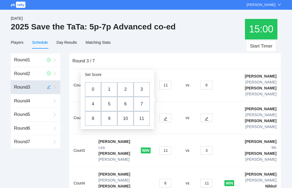
click at [112, 93] on td "1" at bounding box center [109, 89] width 16 height 15
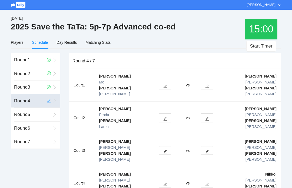
click at [263, 44] on button "Start Timer" at bounding box center [260, 46] width 29 height 11
click at [205, 82] on button "button" at bounding box center [207, 85] width 12 height 9
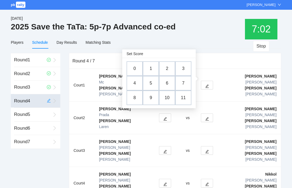
click at [167, 69] on td "2" at bounding box center [167, 68] width 16 height 15
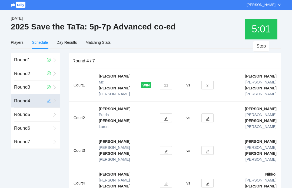
click at [167, 183] on icon "edit" at bounding box center [166, 185] width 4 height 4
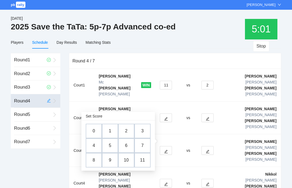
click at [112, 131] on td "1" at bounding box center [110, 131] width 16 height 15
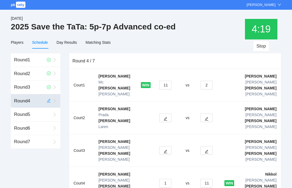
click at [168, 114] on button "button" at bounding box center [165, 118] width 12 height 9
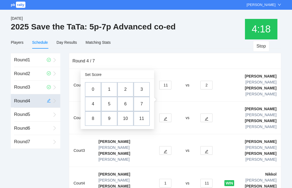
click at [114, 105] on td "5" at bounding box center [109, 104] width 16 height 15
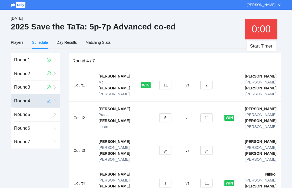
click at [166, 149] on span "edit" at bounding box center [166, 151] width 4 height 4
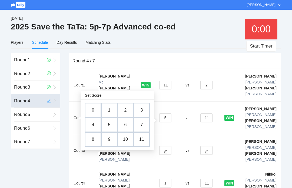
click at [96, 140] on td "8" at bounding box center [93, 139] width 16 height 15
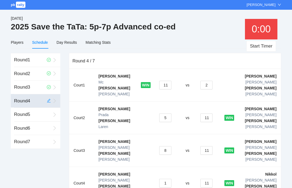
click at [209, 146] on button "11" at bounding box center [206, 150] width 12 height 9
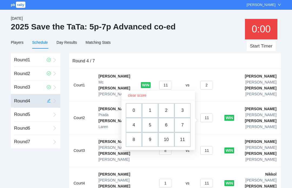
click at [173, 124] on td "6" at bounding box center [166, 125] width 16 height 15
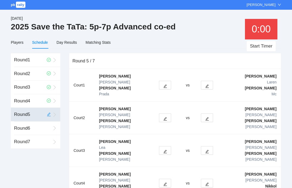
click at [206, 150] on icon "edit" at bounding box center [207, 152] width 4 height 4
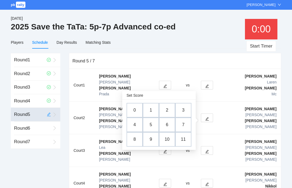
click at [151, 111] on td "1" at bounding box center [151, 110] width 16 height 15
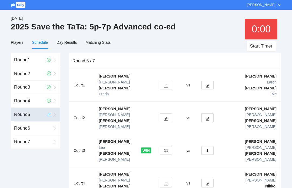
click at [210, 179] on button "button" at bounding box center [208, 183] width 12 height 9
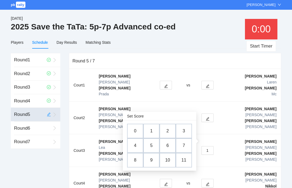
click at [172, 134] on td "2" at bounding box center [168, 131] width 16 height 15
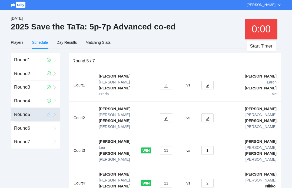
click at [210, 82] on button "button" at bounding box center [208, 85] width 12 height 9
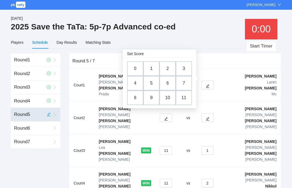
click at [139, 68] on td "0" at bounding box center [135, 68] width 16 height 15
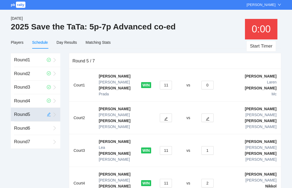
click at [206, 117] on icon "edit" at bounding box center [208, 119] width 4 height 4
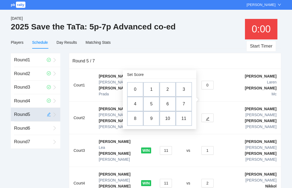
click at [208, 117] on icon "edit" at bounding box center [208, 119] width 4 height 4
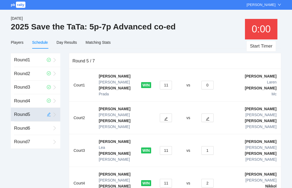
click at [169, 114] on button "button" at bounding box center [166, 118] width 12 height 9
click at [181, 102] on td "vs" at bounding box center [188, 118] width 17 height 33
click at [208, 117] on icon "edit" at bounding box center [208, 119] width 4 height 4
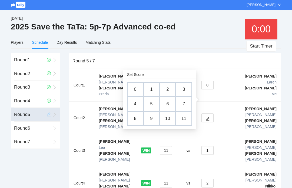
click at [171, 117] on td "10" at bounding box center [168, 118] width 16 height 15
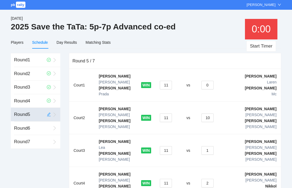
click at [166, 114] on button "11" at bounding box center [166, 118] width 12 height 9
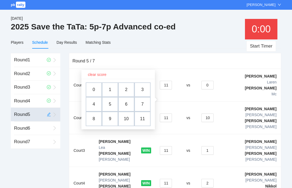
click at [211, 114] on button "10" at bounding box center [208, 118] width 12 height 9
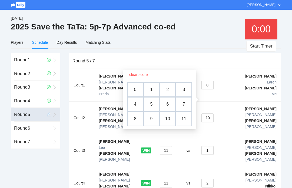
click at [157, 120] on td "9" at bounding box center [151, 119] width 16 height 15
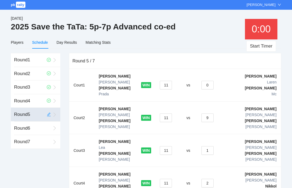
click at [212, 114] on button "9" at bounding box center [208, 118] width 12 height 9
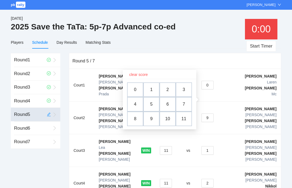
click at [171, 118] on td "10" at bounding box center [168, 119] width 16 height 15
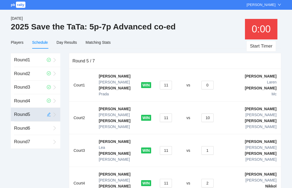
click at [211, 114] on button "10" at bounding box center [208, 118] width 12 height 9
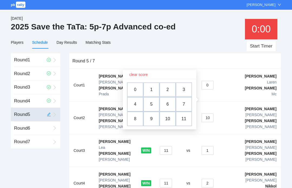
click at [156, 119] on td "9" at bounding box center [151, 119] width 16 height 15
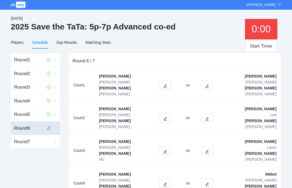
click at [269, 48] on button "Start Timer" at bounding box center [260, 46] width 29 height 11
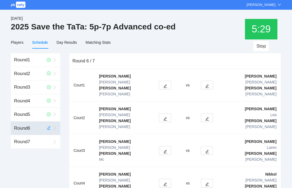
click at [163, 150] on icon "edit" at bounding box center [165, 152] width 4 height 4
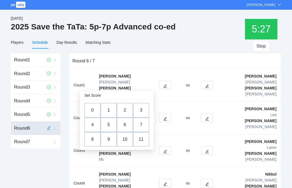
click at [147, 113] on td "3" at bounding box center [141, 110] width 16 height 15
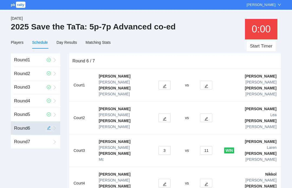
click at [205, 117] on icon "edit" at bounding box center [207, 119] width 4 height 4
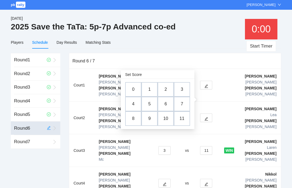
click at [165, 106] on td "6" at bounding box center [166, 104] width 16 height 15
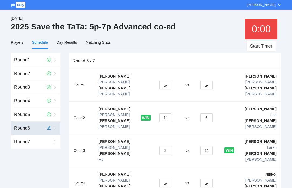
click at [210, 81] on button "button" at bounding box center [206, 85] width 12 height 9
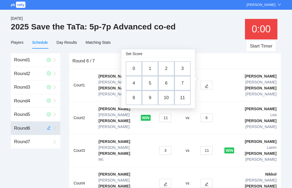
click at [152, 97] on td "9" at bounding box center [150, 98] width 16 height 15
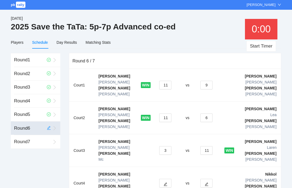
click at [165, 183] on icon "edit" at bounding box center [166, 185] width 4 height 4
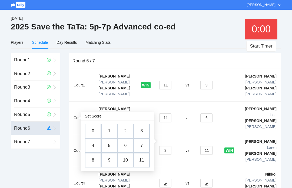
click at [127, 146] on td "6" at bounding box center [125, 146] width 16 height 15
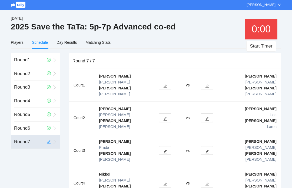
click at [261, 44] on button "Start Timer" at bounding box center [260, 46] width 29 height 11
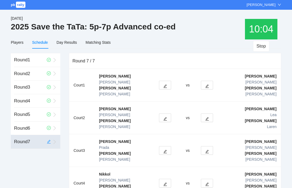
click at [208, 183] on icon "edit" at bounding box center [207, 185] width 4 height 4
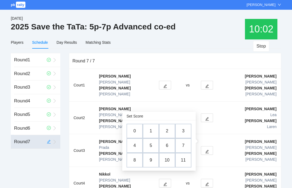
click at [153, 135] on td "1" at bounding box center [151, 131] width 16 height 15
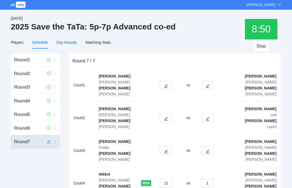
click at [68, 43] on div "Day Results" at bounding box center [67, 43] width 20 height 6
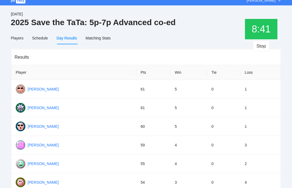
scroll to position [4, 0]
click at [42, 41] on div "Schedule" at bounding box center [40, 38] width 16 height 6
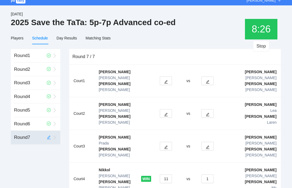
scroll to position [0, 0]
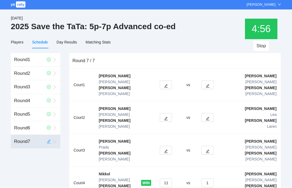
click at [163, 81] on button "button" at bounding box center [166, 85] width 12 height 9
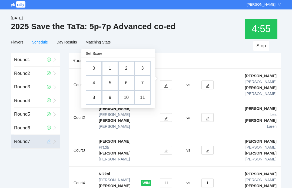
click at [110, 98] on td "9" at bounding box center [110, 98] width 16 height 15
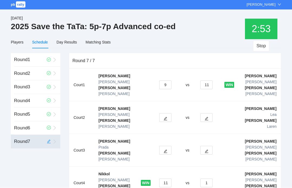
click at [166, 134] on td at bounding box center [167, 150] width 24 height 33
click at [166, 150] on icon "edit" at bounding box center [166, 152] width 4 height 4
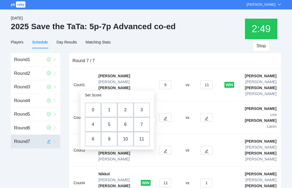
click at [126, 107] on td "2" at bounding box center [125, 110] width 16 height 15
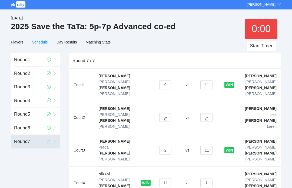
click at [164, 117] on icon "edit" at bounding box center [166, 119] width 4 height 4
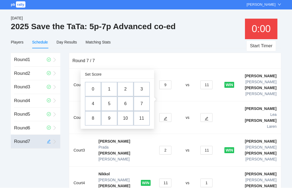
click at [113, 118] on td "9" at bounding box center [109, 118] width 16 height 15
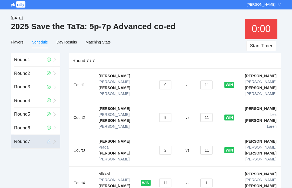
click at [65, 41] on div "Day Results" at bounding box center [67, 43] width 20 height 6
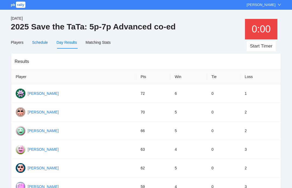
click at [40, 45] on div "Schedule" at bounding box center [40, 43] width 16 height 6
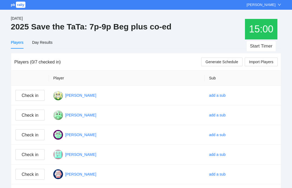
click at [262, 63] on span "Import Players" at bounding box center [261, 62] width 24 height 6
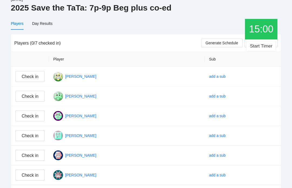
scroll to position [20, 0]
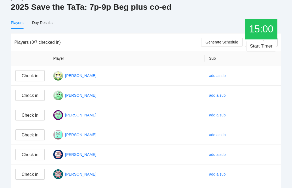
click at [36, 72] on button "Check in" at bounding box center [29, 75] width 29 height 11
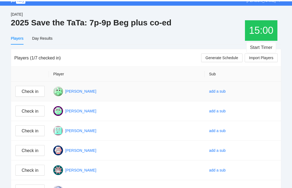
scroll to position [0, 0]
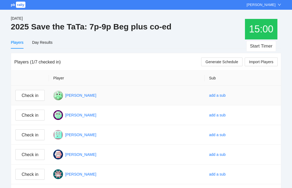
click at [38, 95] on span "Check in" at bounding box center [30, 95] width 17 height 7
click at [34, 114] on span "Check in" at bounding box center [30, 115] width 17 height 7
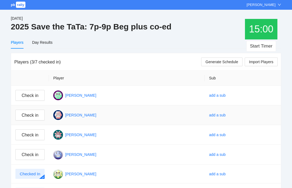
click at [33, 93] on span "Check in" at bounding box center [30, 95] width 17 height 7
click at [33, 117] on span "Check in" at bounding box center [30, 115] width 17 height 7
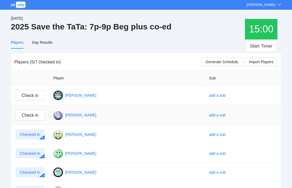
click at [266, 62] on span "Import Players" at bounding box center [261, 62] width 24 height 6
click at [32, 97] on span "Check in" at bounding box center [30, 95] width 17 height 7
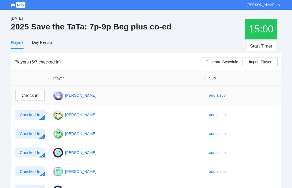
click at [29, 93] on span "Check in" at bounding box center [30, 95] width 17 height 7
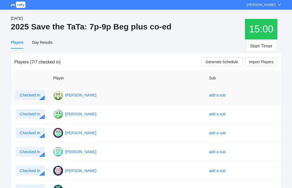
click at [264, 64] on span "Import Players" at bounding box center [261, 62] width 24 height 6
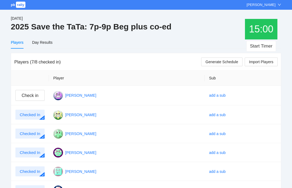
click at [35, 92] on span "Check in" at bounding box center [30, 95] width 17 height 7
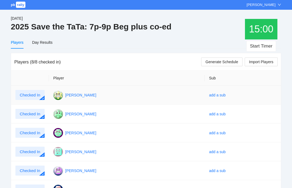
click at [223, 61] on span "Generate Schedule" at bounding box center [222, 62] width 33 height 6
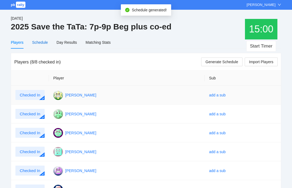
click at [42, 43] on div "Schedule" at bounding box center [40, 43] width 16 height 6
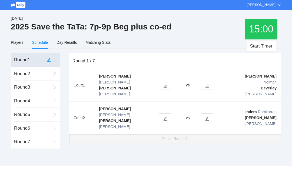
click at [261, 47] on button "Start Timer" at bounding box center [260, 46] width 29 height 11
click at [206, 117] on icon "edit" at bounding box center [207, 119] width 4 height 4
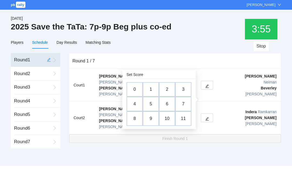
click at [159, 86] on td "1" at bounding box center [151, 89] width 16 height 15
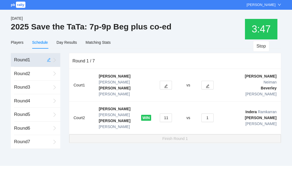
click at [29, 71] on div "Round 2" at bounding box center [32, 74] width 37 height 14
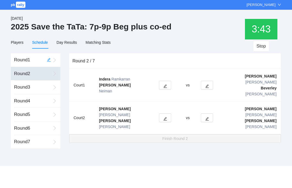
click at [25, 58] on div "Round 1" at bounding box center [28, 60] width 29 height 14
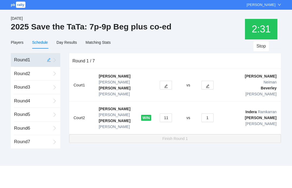
click at [167, 84] on icon "edit" at bounding box center [166, 86] width 4 height 4
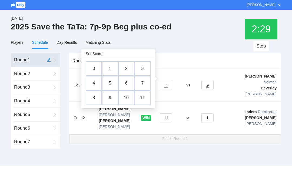
click at [96, 84] on td "4" at bounding box center [94, 83] width 16 height 15
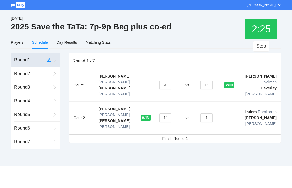
click at [26, 74] on div "Round 2" at bounding box center [32, 74] width 37 height 14
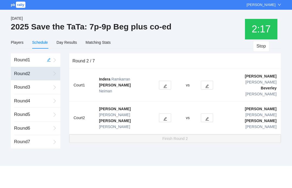
click at [262, 48] on button "Stop" at bounding box center [261, 46] width 17 height 11
click at [261, 49] on button "Start Timer" at bounding box center [260, 46] width 29 height 11
click at [209, 117] on icon "edit" at bounding box center [207, 119] width 4 height 4
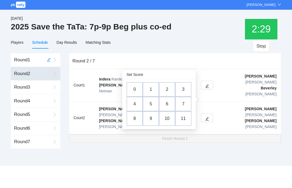
click at [135, 104] on td "4" at bounding box center [135, 104] width 16 height 15
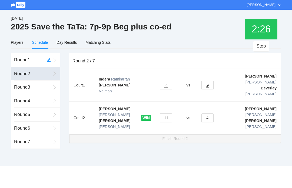
click at [166, 81] on button "button" at bounding box center [166, 85] width 12 height 9
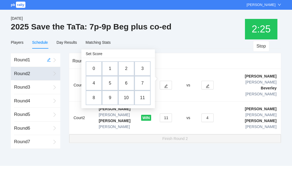
click at [127, 68] on td "2" at bounding box center [126, 68] width 16 height 15
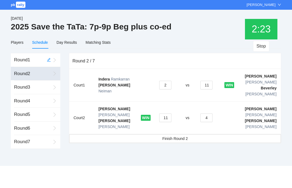
click at [174, 136] on span "Finish Round 2" at bounding box center [174, 139] width 25 height 6
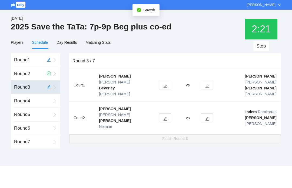
click at [261, 45] on button "Stop" at bounding box center [261, 46] width 17 height 11
click at [52, 58] on rect at bounding box center [54, 60] width 5 height 5
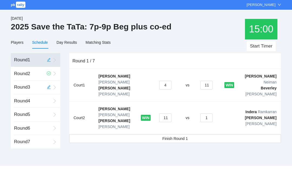
click at [177, 136] on span "Finish Round 1" at bounding box center [174, 139] width 25 height 6
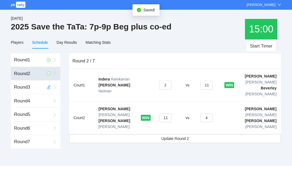
click at [25, 89] on div "Round 3" at bounding box center [28, 88] width 29 height 14
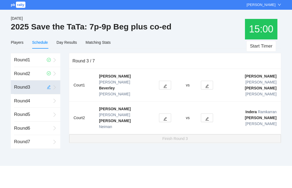
click at [36, 98] on div "Round 4" at bounding box center [32, 101] width 37 height 14
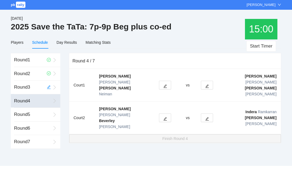
click at [208, 117] on icon "edit" at bounding box center [207, 119] width 4 height 4
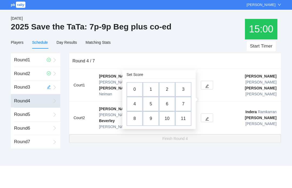
click at [150, 119] on td "9" at bounding box center [151, 118] width 16 height 15
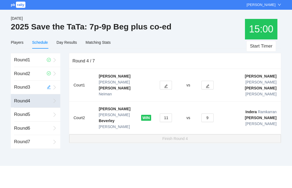
click at [39, 86] on div "Round 3" at bounding box center [28, 88] width 29 height 14
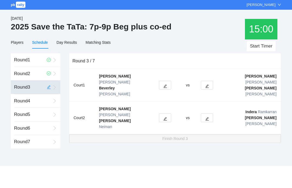
click at [209, 84] on icon "edit" at bounding box center [207, 86] width 4 height 4
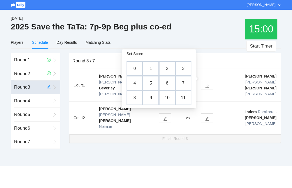
click at [141, 70] on td "0" at bounding box center [135, 68] width 16 height 15
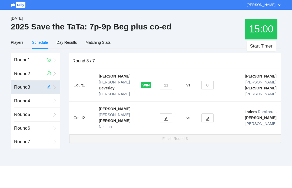
click at [206, 117] on icon "edit" at bounding box center [208, 119] width 4 height 4
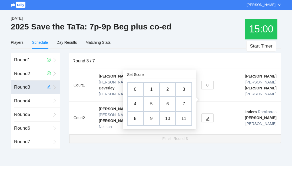
click at [140, 106] on td "4" at bounding box center [135, 104] width 16 height 15
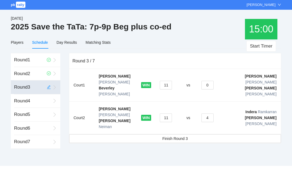
click at [173, 136] on span "Finish Round 3" at bounding box center [174, 139] width 25 height 6
